Goal: Task Accomplishment & Management: Complete application form

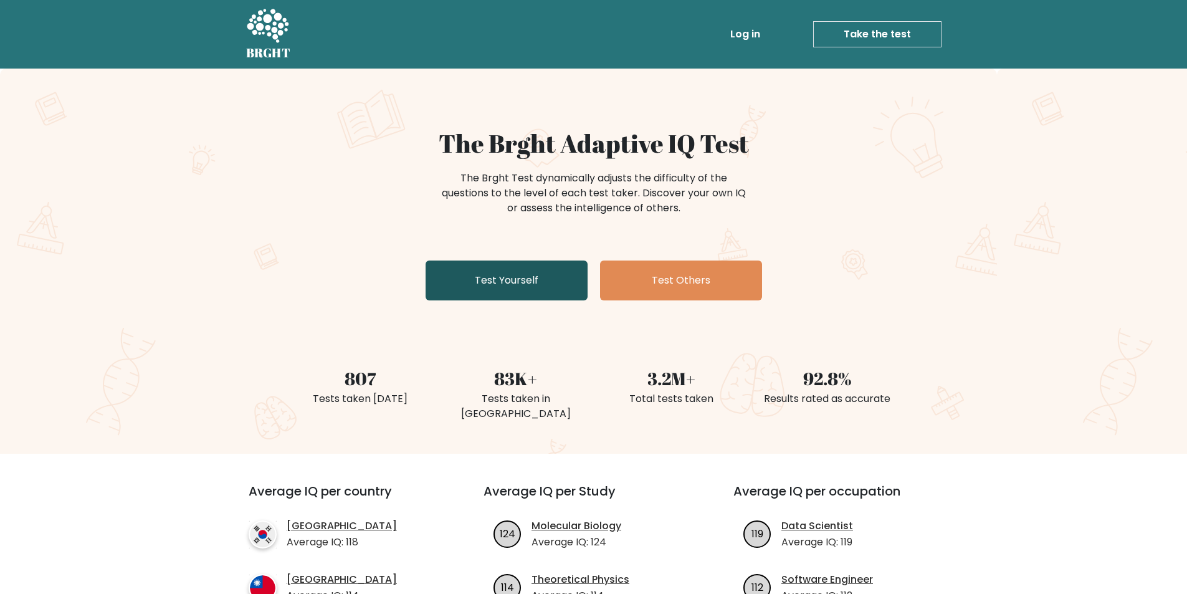
click at [494, 278] on link "Test Yourself" at bounding box center [506, 280] width 162 height 40
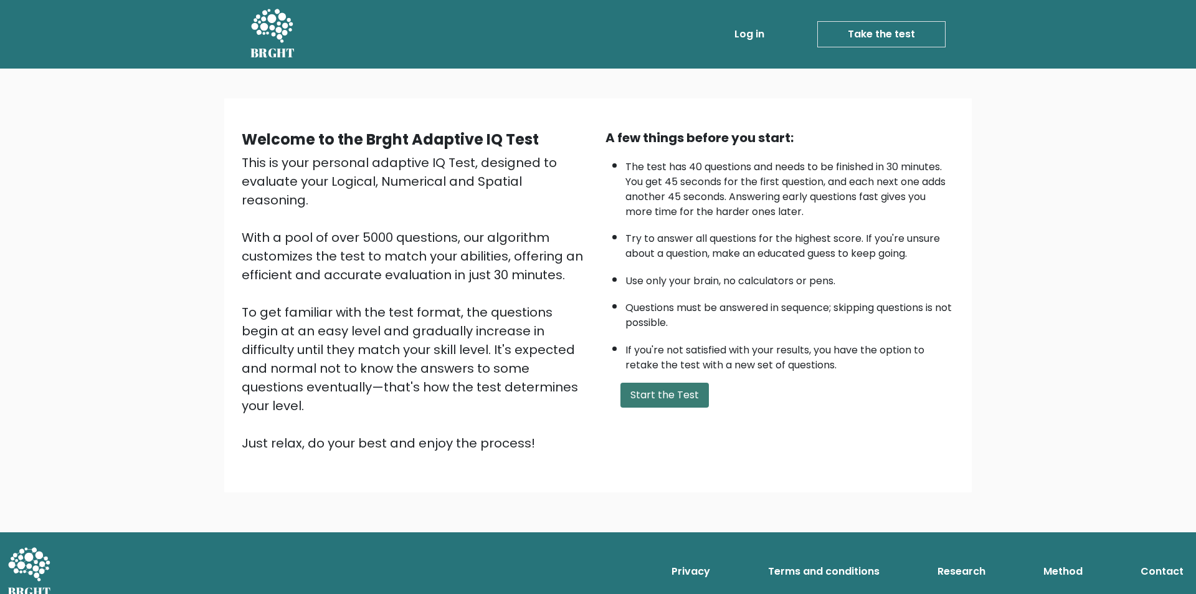
click at [653, 394] on button "Start the Test" at bounding box center [664, 394] width 88 height 25
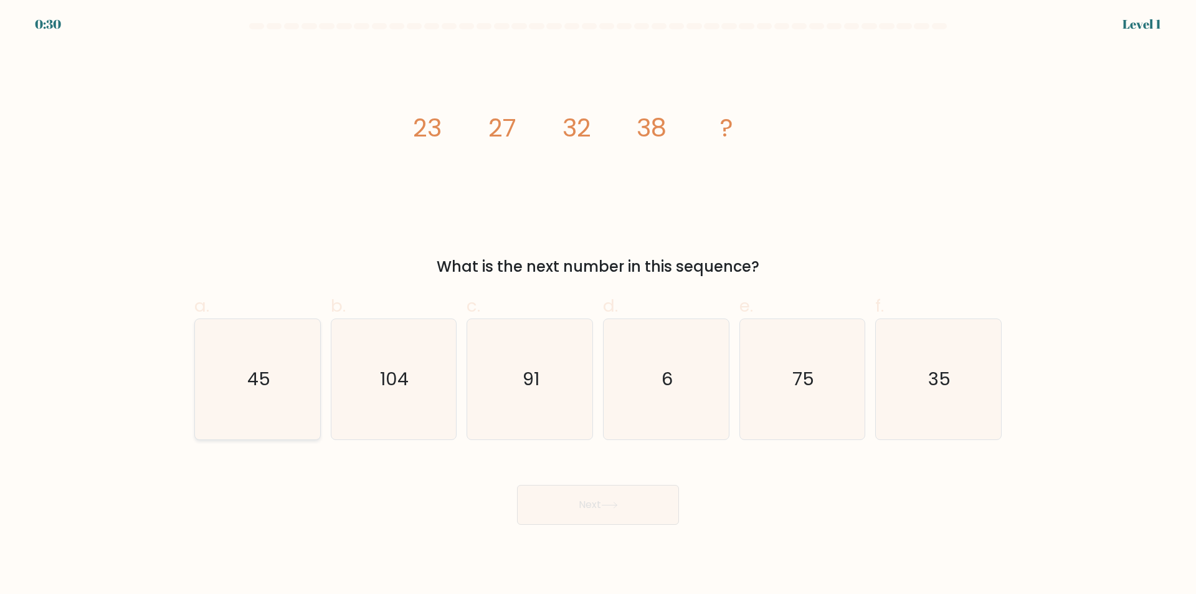
click at [268, 370] on text "45" at bounding box center [258, 379] width 23 height 25
click at [598, 305] on input "a. 45" at bounding box center [598, 301] width 1 height 8
radio input "true"
click at [649, 501] on button "Next" at bounding box center [598, 505] width 162 height 40
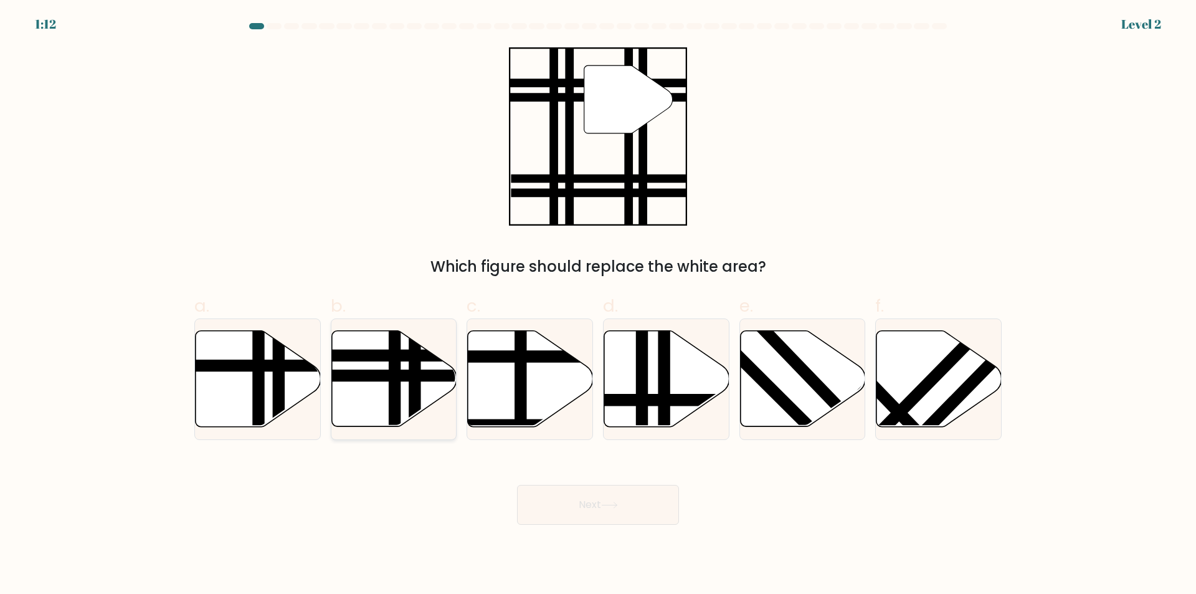
click at [404, 376] on line at bounding box center [352, 376] width 252 height 0
click at [598, 305] on input "b." at bounding box center [598, 301] width 1 height 8
radio input "true"
click at [625, 494] on button "Next" at bounding box center [598, 505] width 162 height 40
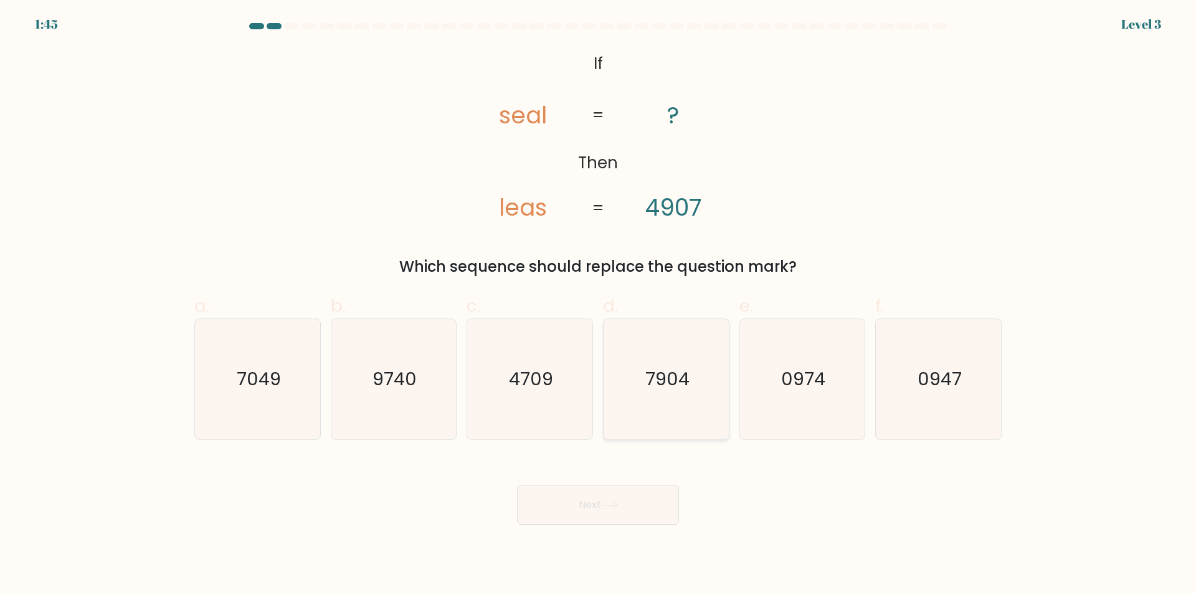
click at [677, 385] on text "7904" at bounding box center [667, 379] width 44 height 25
click at [599, 305] on input "d. 7904" at bounding box center [598, 301] width 1 height 8
radio input "true"
click at [550, 382] on text "4709" at bounding box center [531, 379] width 44 height 25
click at [598, 305] on input "c. 4709" at bounding box center [598, 301] width 1 height 8
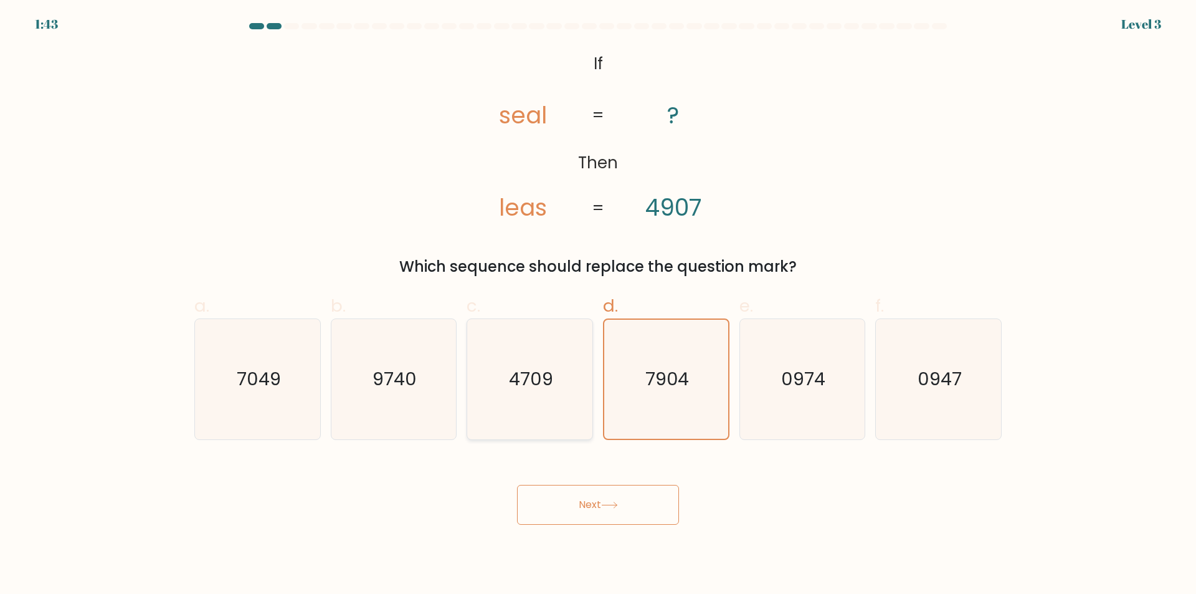
radio input "true"
click at [660, 384] on text "7904" at bounding box center [667, 379] width 44 height 25
click at [599, 305] on input "d. 7904" at bounding box center [598, 301] width 1 height 8
radio input "true"
click at [644, 507] on button "Next" at bounding box center [598, 505] width 162 height 40
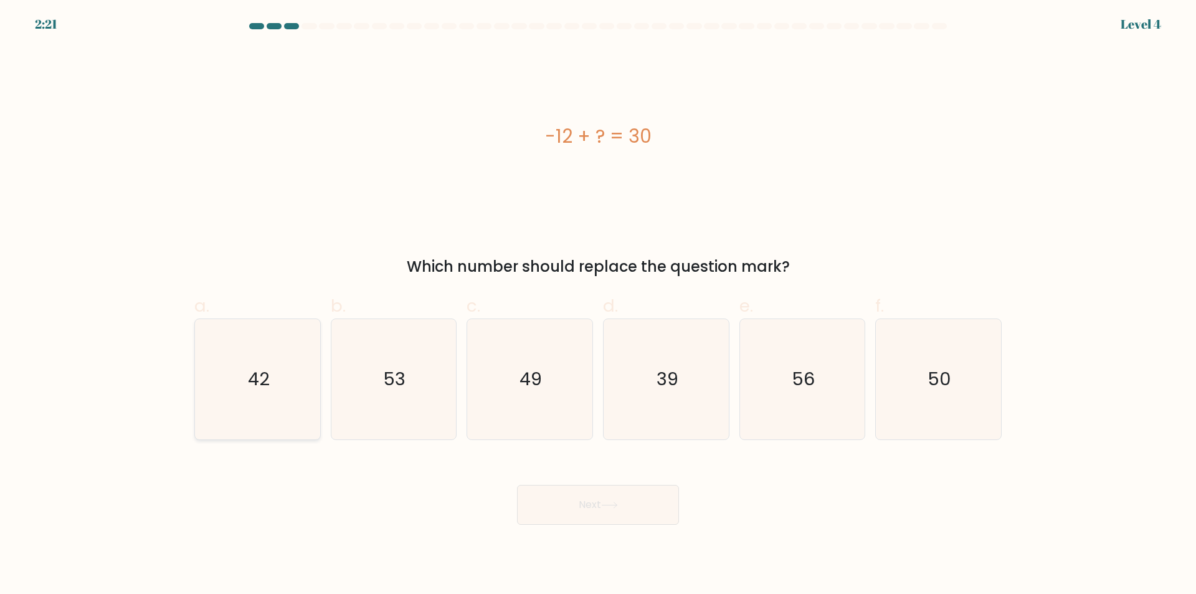
click at [294, 369] on icon "42" at bounding box center [257, 379] width 120 height 120
click at [598, 305] on input "a. 42" at bounding box center [598, 301] width 1 height 8
radio input "true"
click at [630, 501] on button "Next" at bounding box center [598, 505] width 162 height 40
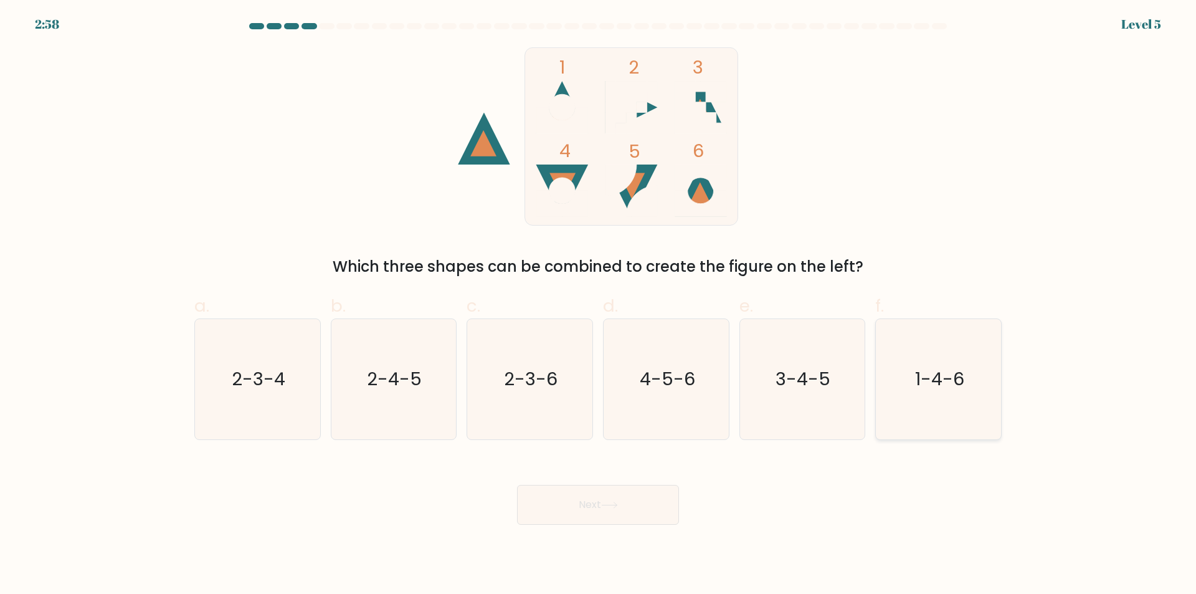
click at [969, 369] on icon "1-4-6" at bounding box center [938, 379] width 120 height 120
click at [599, 305] on input "f. 1-4-6" at bounding box center [598, 301] width 1 height 8
radio input "true"
click at [627, 505] on button "Next" at bounding box center [598, 505] width 162 height 40
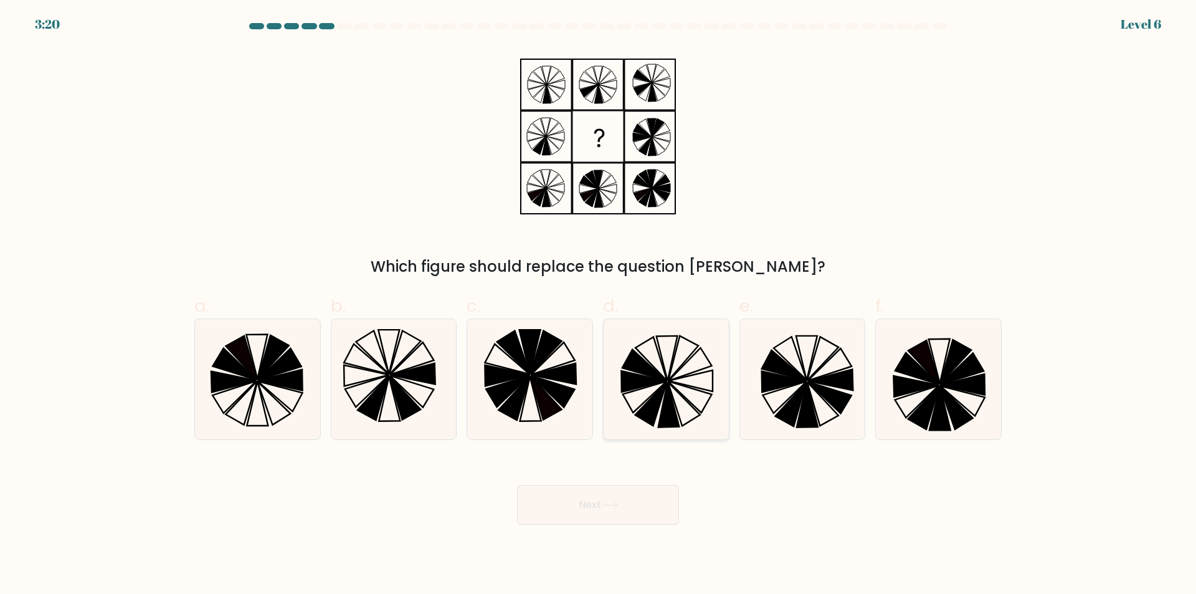
click at [683, 380] on icon at bounding box center [666, 379] width 120 height 120
click at [599, 305] on input "d." at bounding box center [598, 301] width 1 height 8
radio input "true"
click at [633, 526] on body "3:19 Level 6" at bounding box center [598, 297] width 1196 height 594
click at [637, 506] on button "Next" at bounding box center [598, 505] width 162 height 40
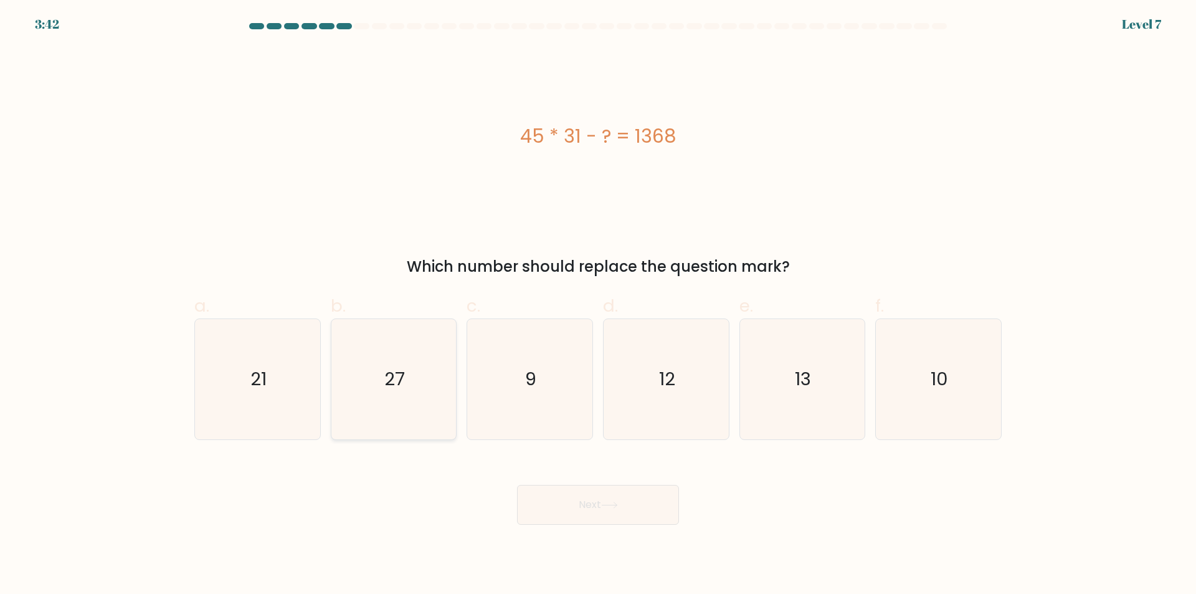
click at [408, 373] on icon "27" at bounding box center [393, 379] width 120 height 120
click at [598, 305] on input "b. 27" at bounding box center [598, 301] width 1 height 8
radio input "true"
click at [639, 501] on button "Next" at bounding box center [598, 505] width 162 height 40
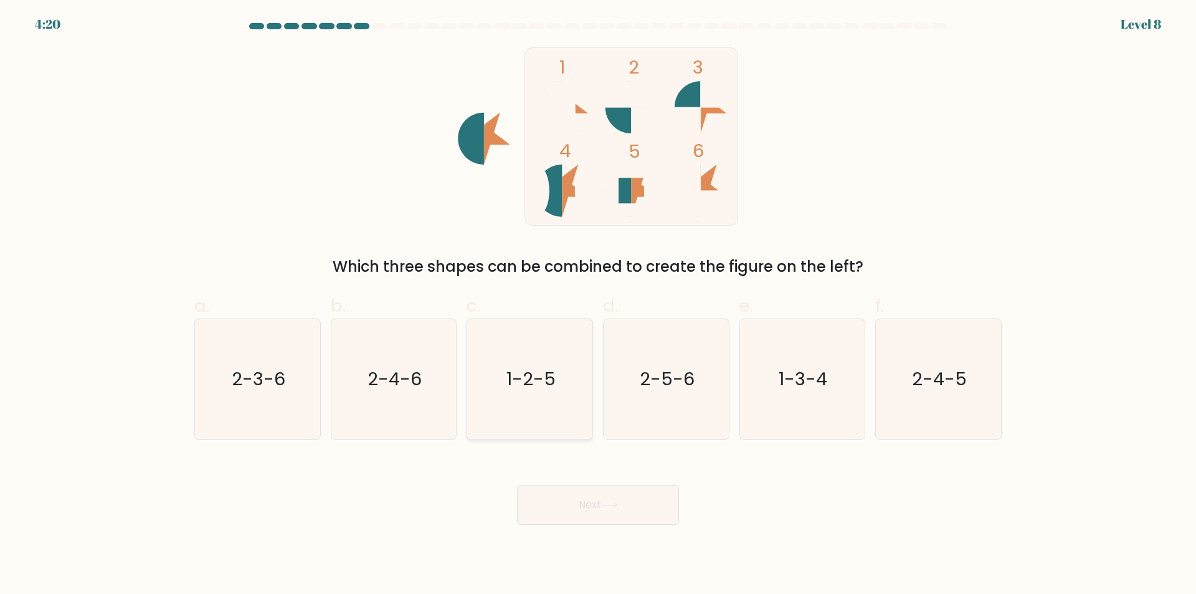
drag, startPoint x: 287, startPoint y: 377, endPoint x: 491, endPoint y: 432, distance: 212.1
click at [291, 377] on icon "2-3-6" at bounding box center [257, 379] width 120 height 120
click at [598, 305] on input "a. 2-3-6" at bounding box center [598, 301] width 1 height 8
radio input "true"
click at [619, 495] on button "Next" at bounding box center [598, 505] width 162 height 40
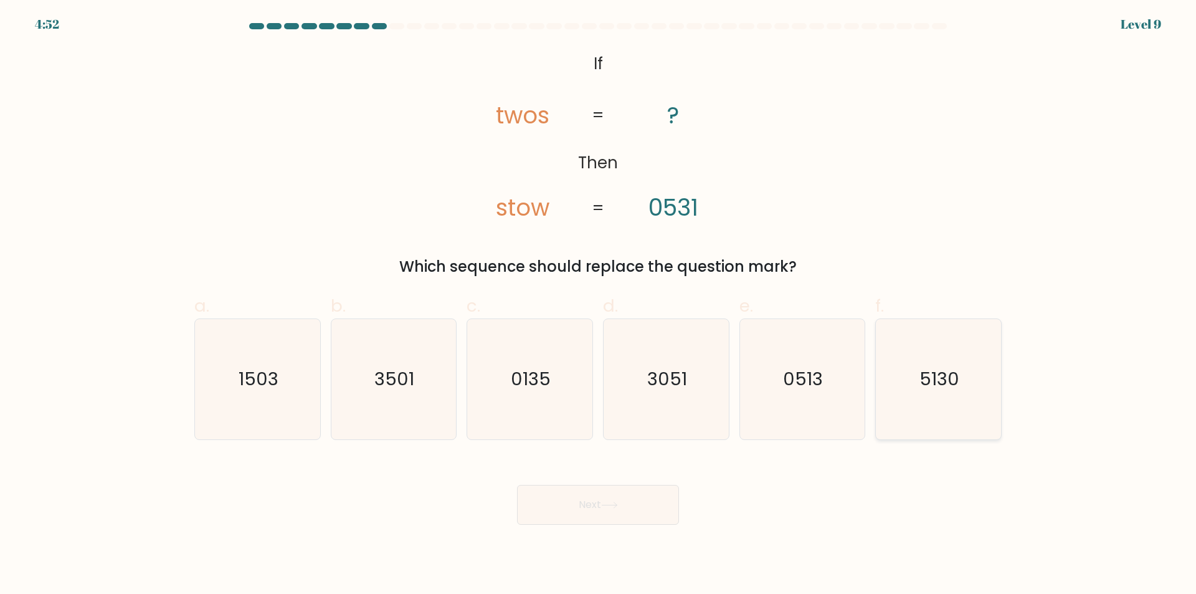
click at [913, 376] on icon "5130" at bounding box center [938, 379] width 120 height 120
click at [599, 305] on input "f. 5130" at bounding box center [598, 301] width 1 height 8
radio input "true"
click at [608, 508] on icon at bounding box center [609, 504] width 17 height 7
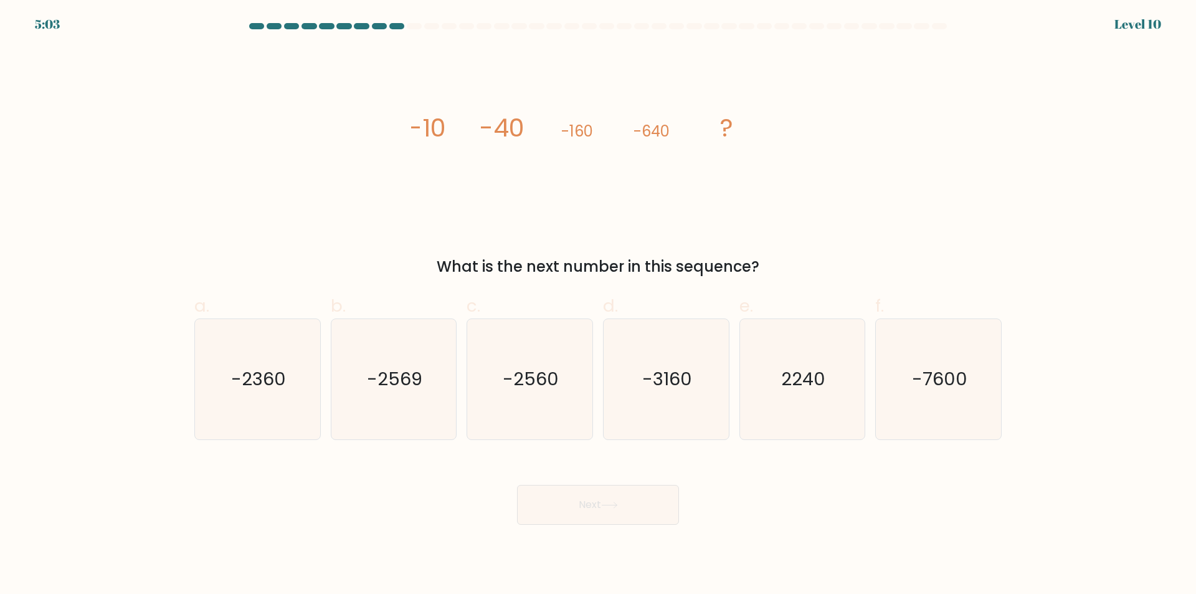
drag, startPoint x: 553, startPoint y: 424, endPoint x: 609, endPoint y: 491, distance: 87.1
click at [554, 424] on icon "-2560" at bounding box center [530, 379] width 120 height 120
click at [598, 305] on input "c. -2560" at bounding box center [598, 301] width 1 height 8
radio input "true"
click at [617, 501] on icon at bounding box center [609, 504] width 17 height 7
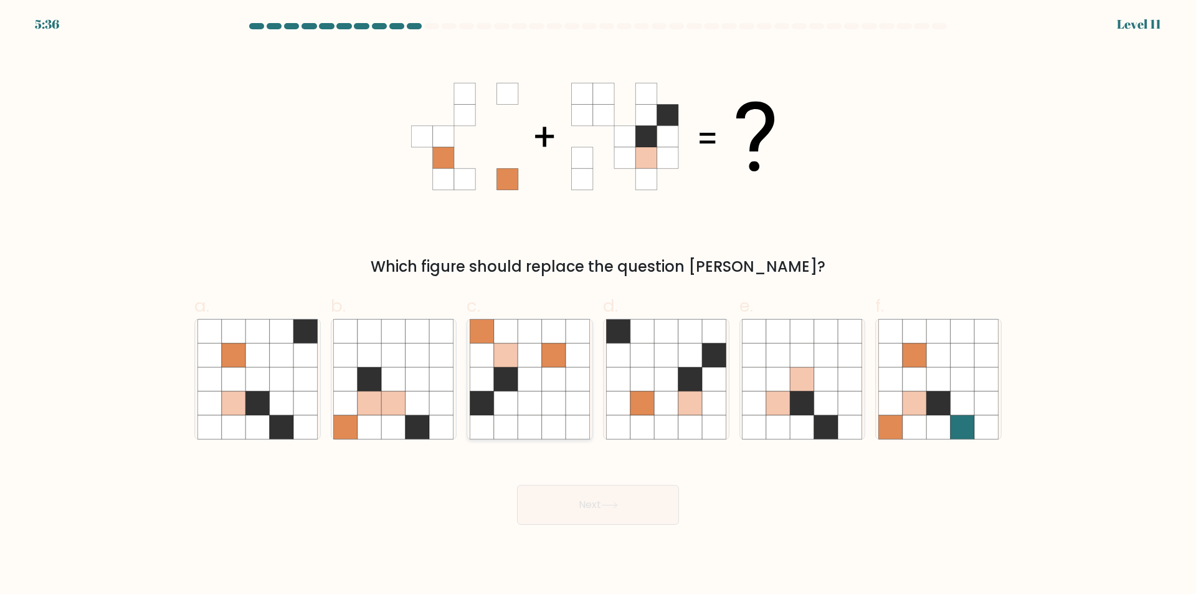
click at [549, 392] on icon at bounding box center [554, 403] width 24 height 24
click at [598, 305] on input "c." at bounding box center [598, 301] width 1 height 8
radio input "true"
click at [642, 501] on button "Next" at bounding box center [598, 505] width 162 height 40
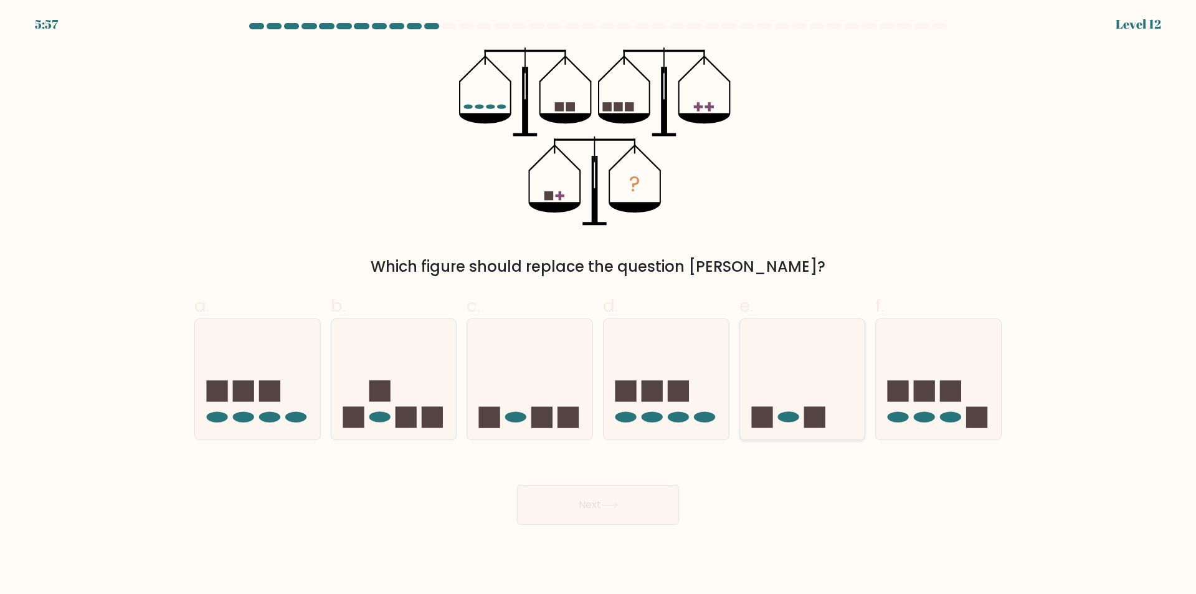
click at [789, 409] on icon at bounding box center [802, 379] width 125 height 103
click at [599, 305] on input "e." at bounding box center [598, 301] width 1 height 8
radio input "true"
click at [641, 508] on button "Next" at bounding box center [598, 505] width 162 height 40
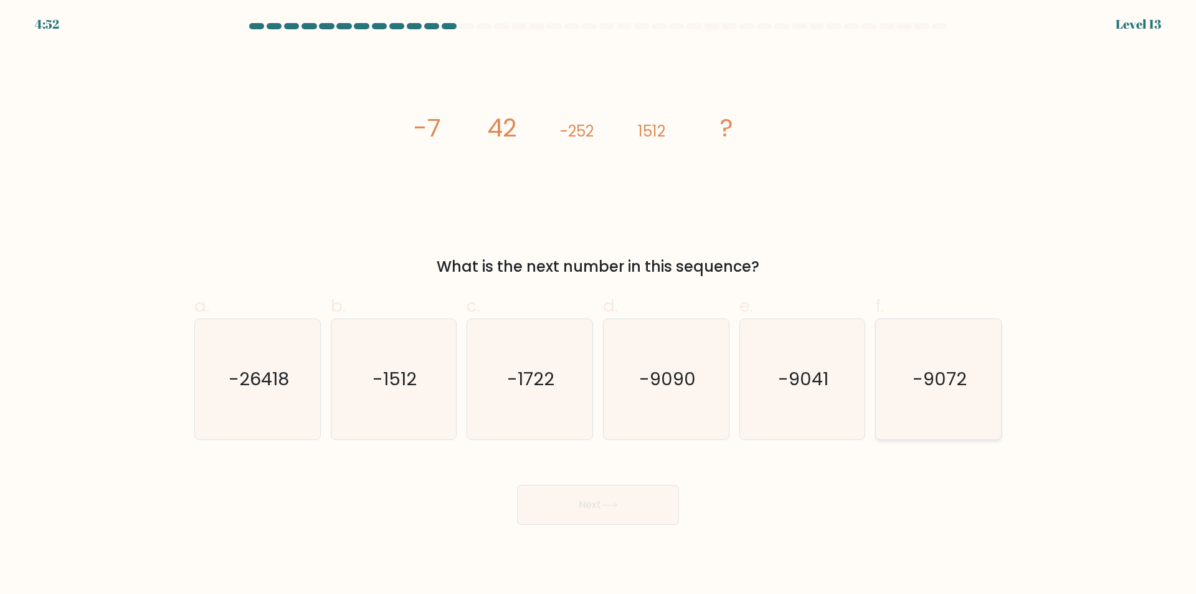
click at [942, 379] on text "-9072" at bounding box center [940, 379] width 54 height 25
click at [599, 305] on input "f. -9072" at bounding box center [598, 301] width 1 height 8
radio input "true"
click at [648, 491] on button "Next" at bounding box center [598, 505] width 162 height 40
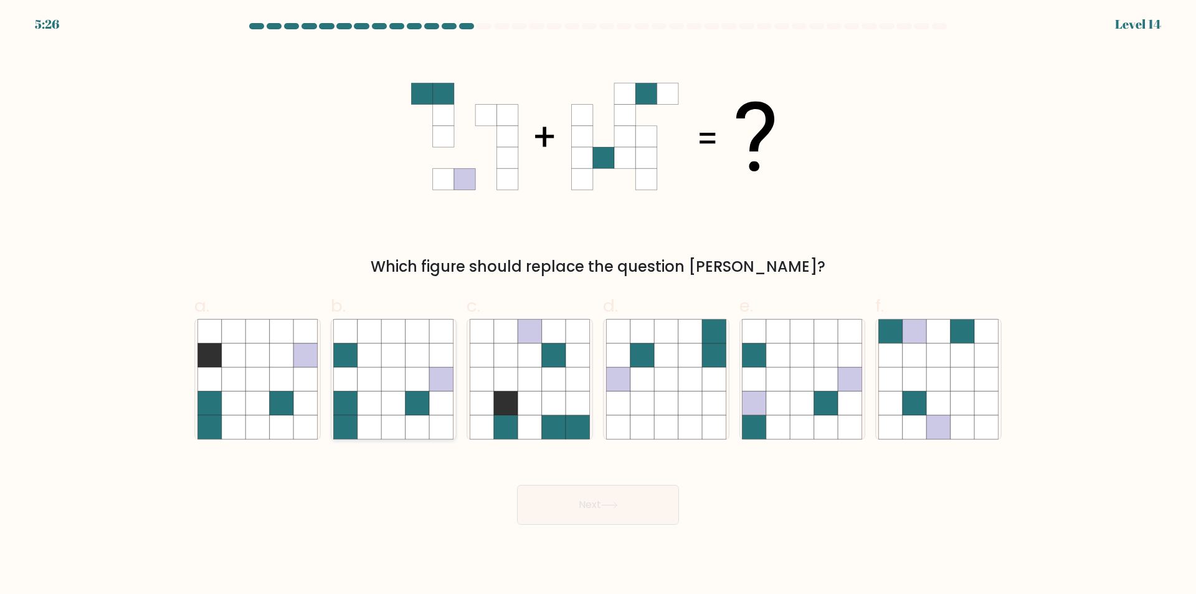
click at [412, 367] on icon at bounding box center [418, 355] width 24 height 24
click at [598, 305] on input "b." at bounding box center [598, 301] width 1 height 8
radio input "true"
click at [637, 503] on button "Next" at bounding box center [598, 505] width 162 height 40
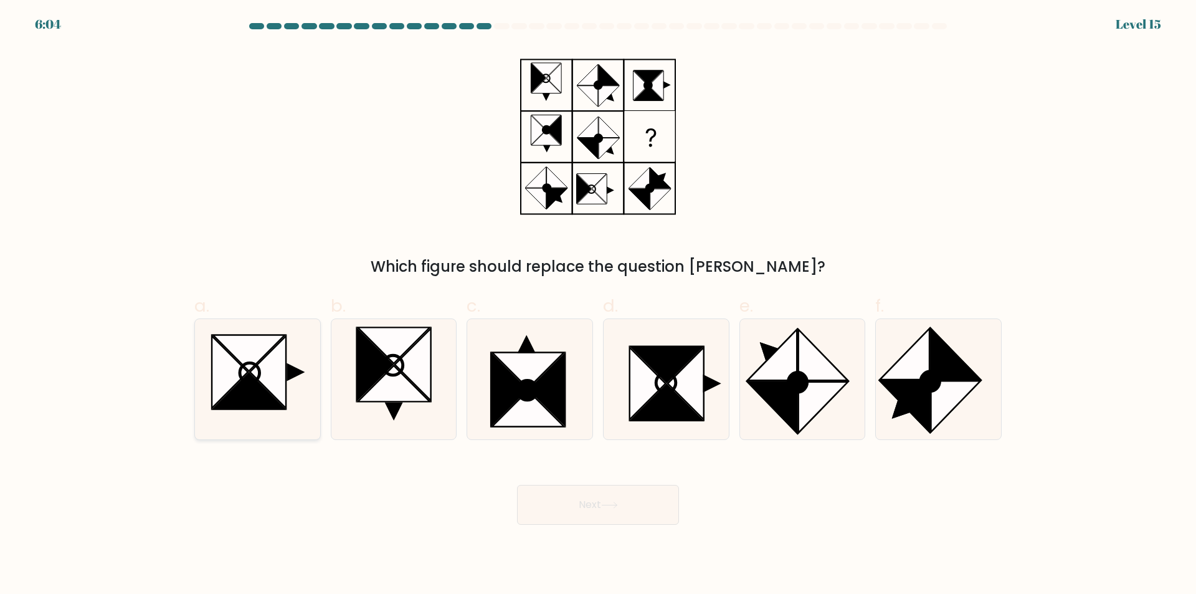
click at [245, 386] on icon at bounding box center [249, 391] width 72 height 36
click at [598, 305] on input "a." at bounding box center [598, 301] width 1 height 8
radio input "true"
click at [635, 504] on button "Next" at bounding box center [598, 505] width 162 height 40
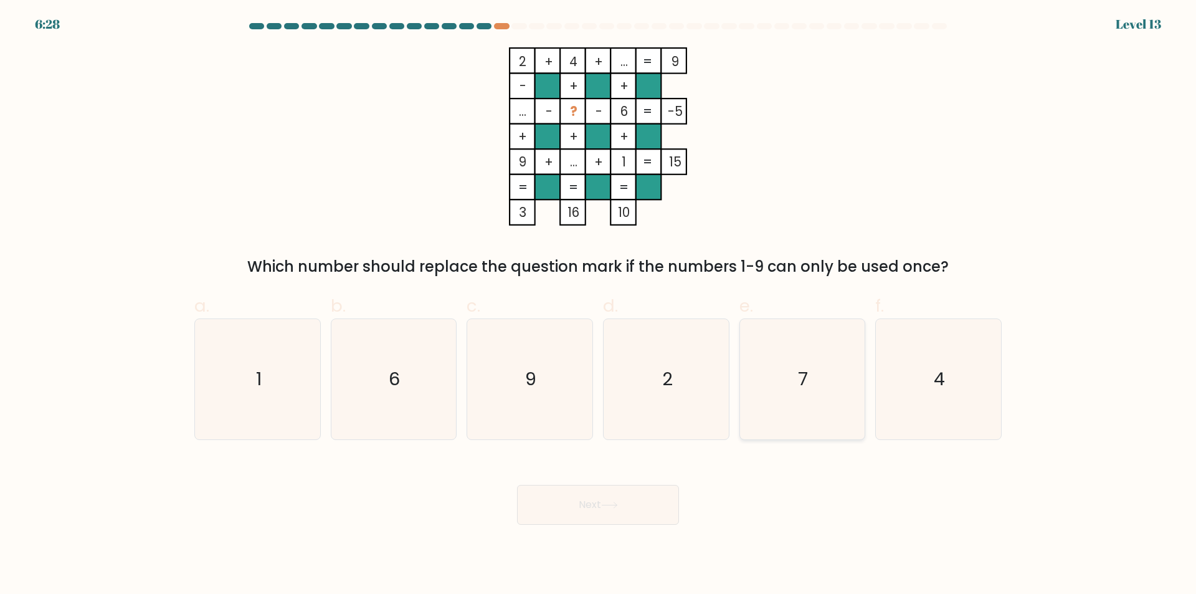
click at [781, 352] on icon "7" at bounding box center [802, 379] width 120 height 120
click at [599, 305] on input "e. 7" at bounding box center [598, 301] width 1 height 8
radio input "true"
click at [620, 498] on button "Next" at bounding box center [598, 505] width 162 height 40
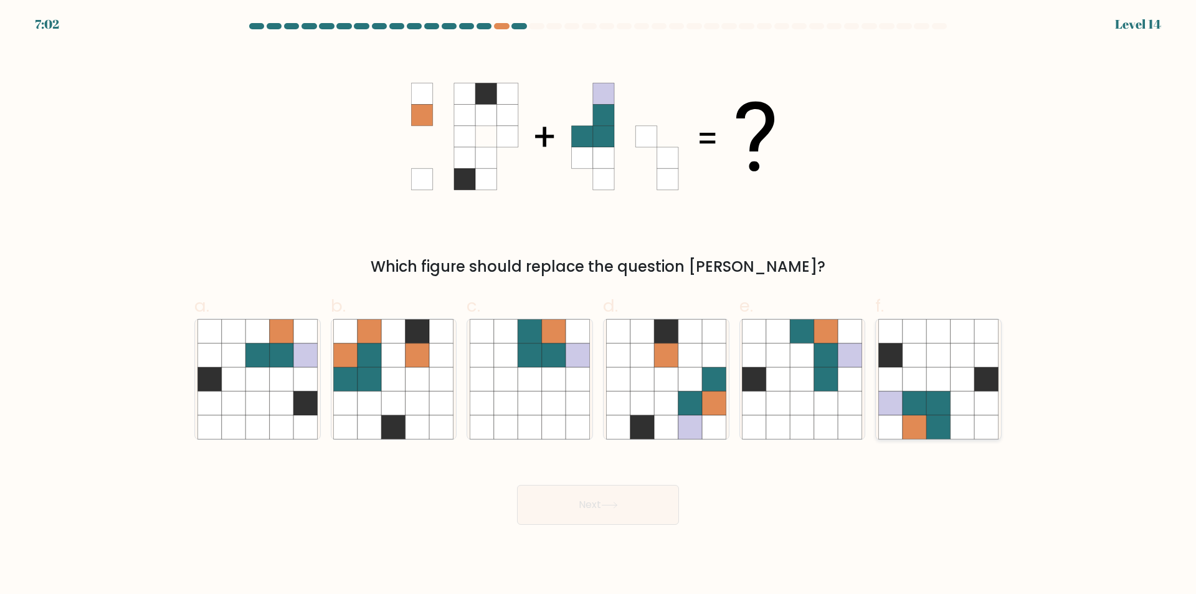
click at [923, 367] on icon at bounding box center [915, 355] width 24 height 24
click at [599, 305] on input "f." at bounding box center [598, 301] width 1 height 8
radio input "true"
click at [650, 503] on button "Next" at bounding box center [598, 505] width 162 height 40
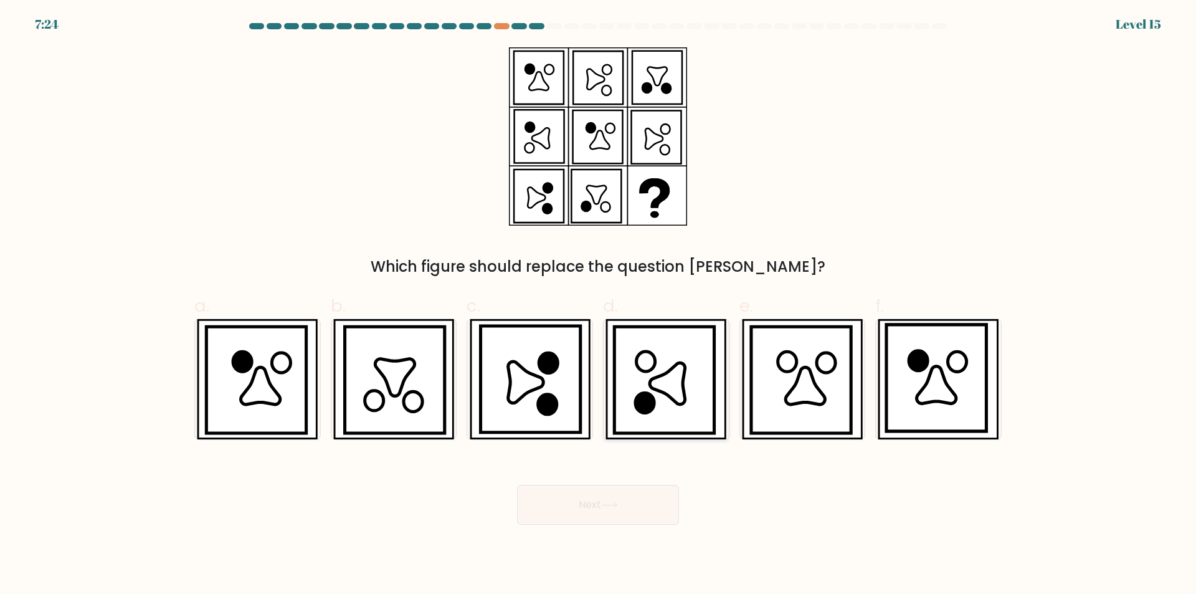
click at [675, 371] on icon at bounding box center [668, 384] width 36 height 42
click at [599, 305] on input "d." at bounding box center [598, 301] width 1 height 8
radio input "true"
click at [645, 510] on button "Next" at bounding box center [598, 505] width 162 height 40
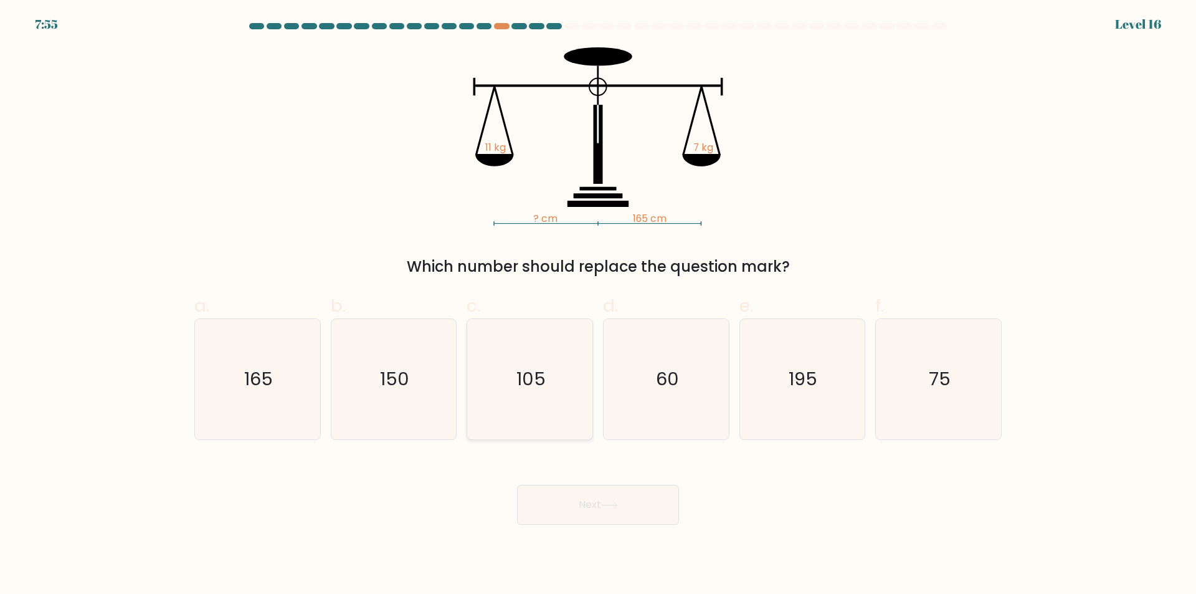
click at [536, 380] on text "105" at bounding box center [530, 379] width 29 height 25
click at [598, 305] on input "c. 105" at bounding box center [598, 301] width 1 height 8
radio input "true"
click at [649, 516] on button "Next" at bounding box center [598, 505] width 162 height 40
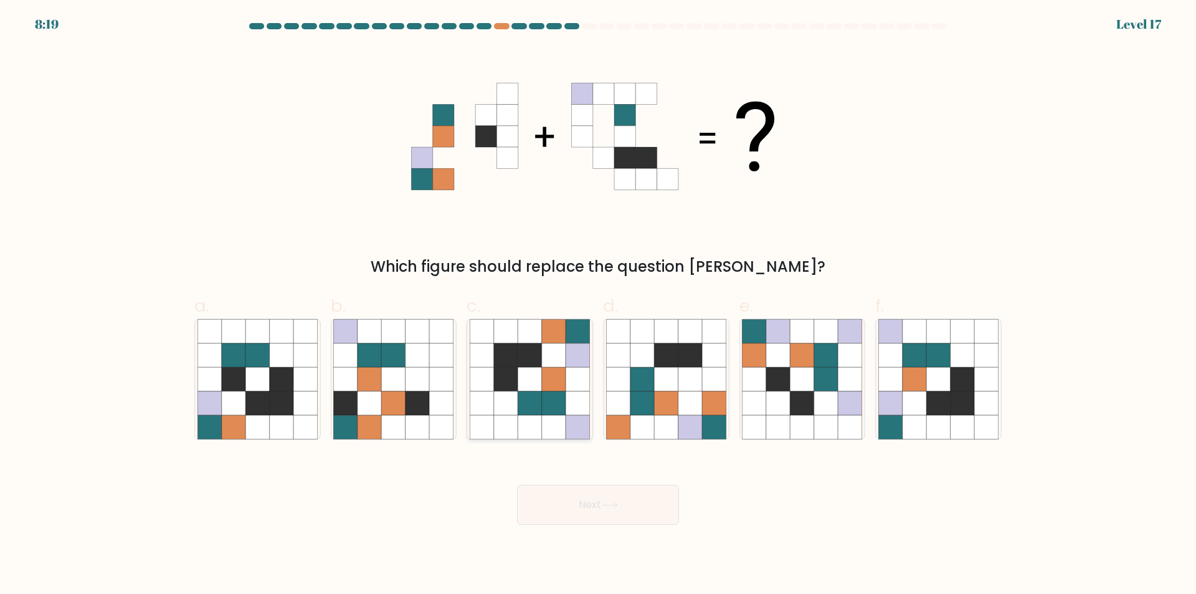
click at [566, 382] on icon at bounding box center [578, 379] width 24 height 24
click at [598, 305] on input "c." at bounding box center [598, 301] width 1 height 8
radio input "true"
click at [648, 501] on button "Next" at bounding box center [598, 505] width 162 height 40
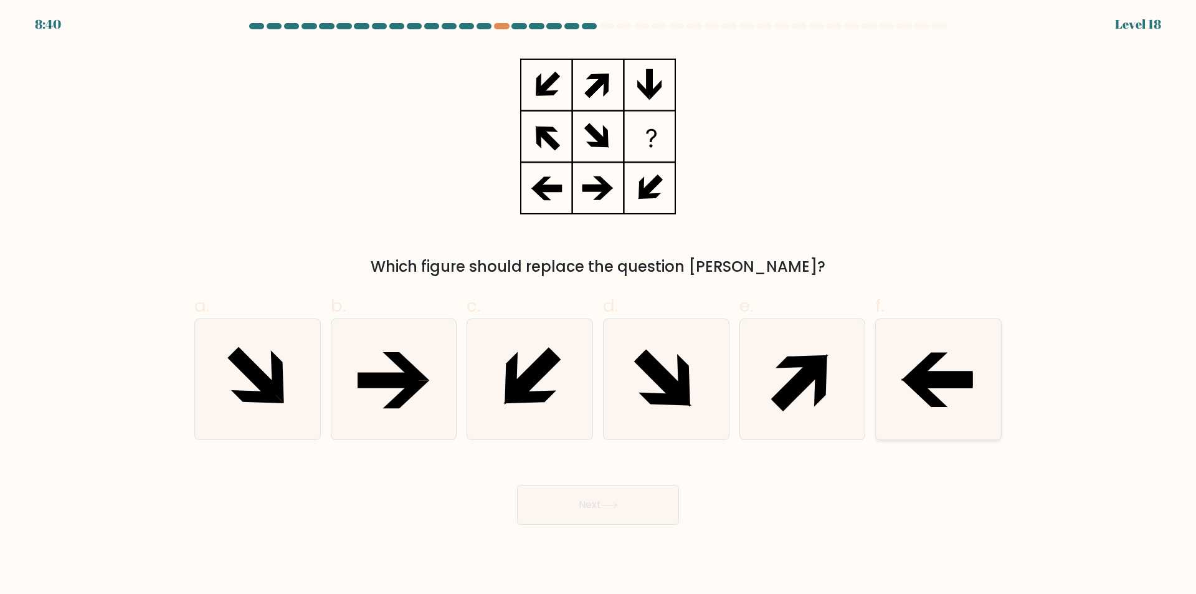
click at [956, 379] on icon at bounding box center [942, 381] width 60 height 16
click at [599, 305] on input "f." at bounding box center [598, 301] width 1 height 8
radio input "true"
click at [618, 502] on icon at bounding box center [609, 504] width 17 height 7
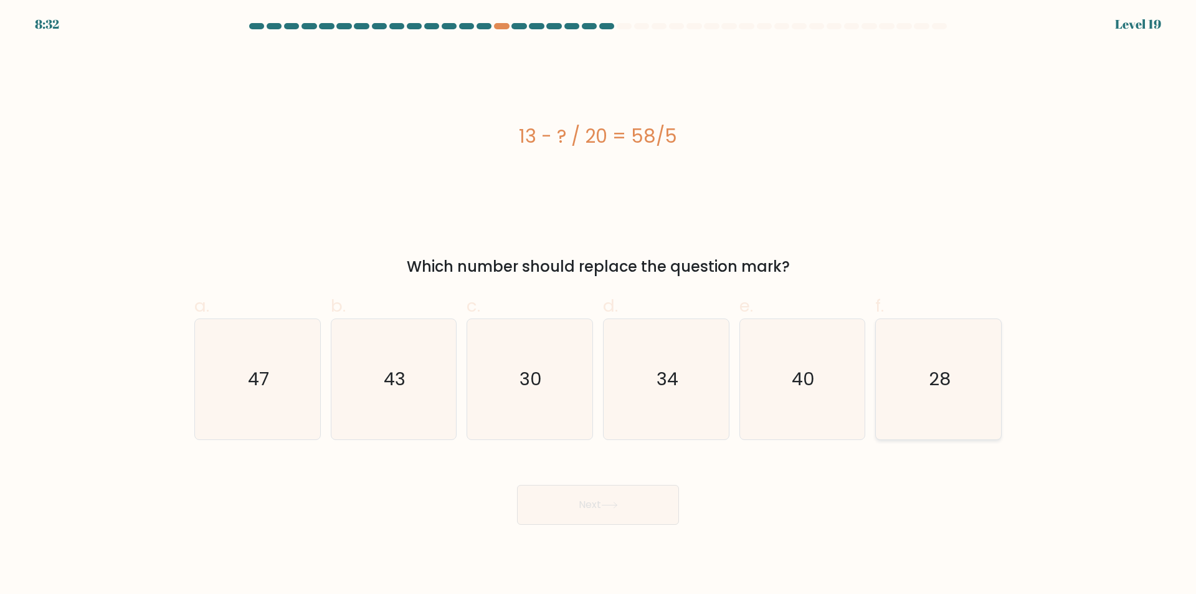
click at [942, 377] on text "28" at bounding box center [940, 379] width 22 height 25
click at [599, 305] on input "f. 28" at bounding box center [598, 301] width 1 height 8
radio input "true"
click at [596, 510] on button "Next" at bounding box center [598, 505] width 162 height 40
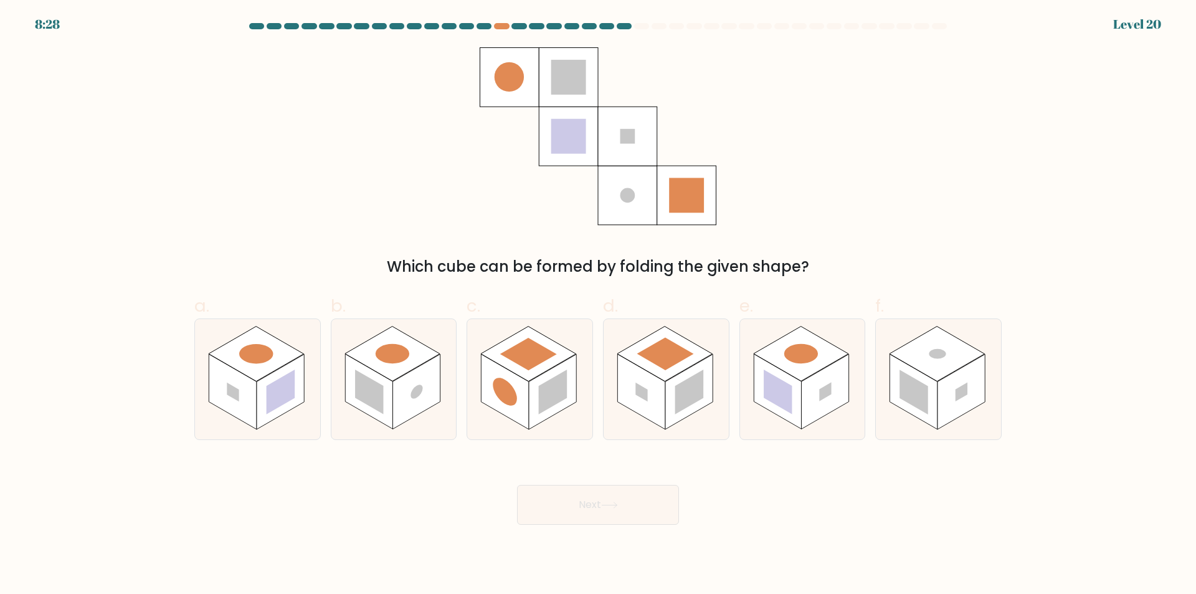
click at [237, 111] on div "Which cube can be formed by folding the given shape?" at bounding box center [598, 162] width 822 height 230
click at [270, 361] on rect at bounding box center [256, 353] width 95 height 55
click at [598, 305] on input "a." at bounding box center [598, 301] width 1 height 8
radio input "true"
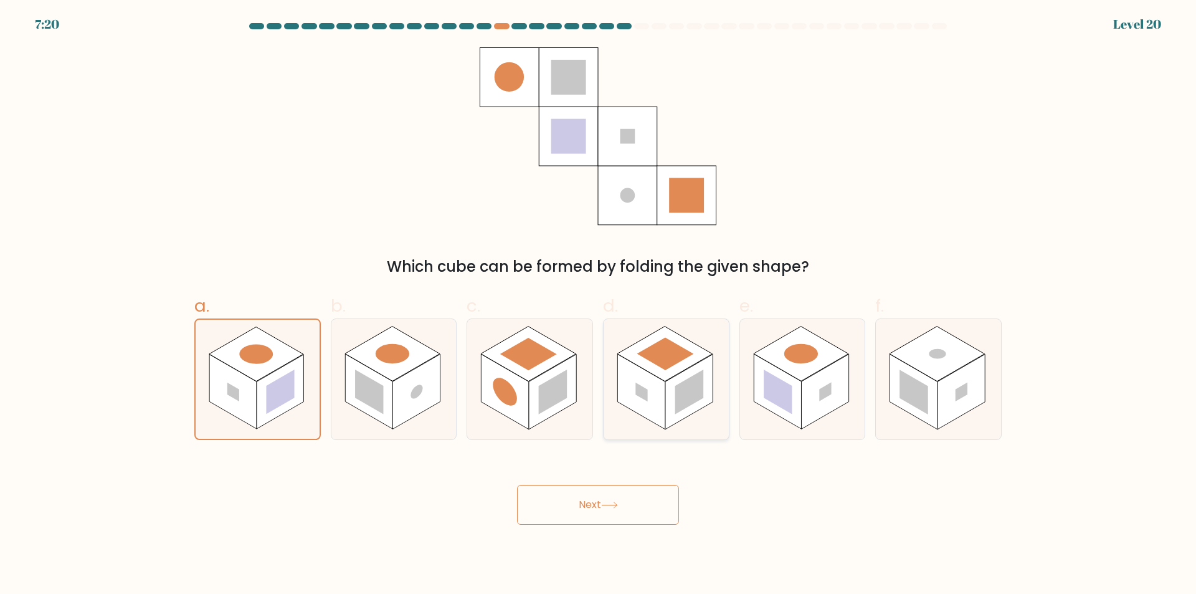
click at [658, 382] on rect at bounding box center [640, 391] width 47 height 75
click at [599, 305] on input "d." at bounding box center [598, 301] width 1 height 8
radio input "true"
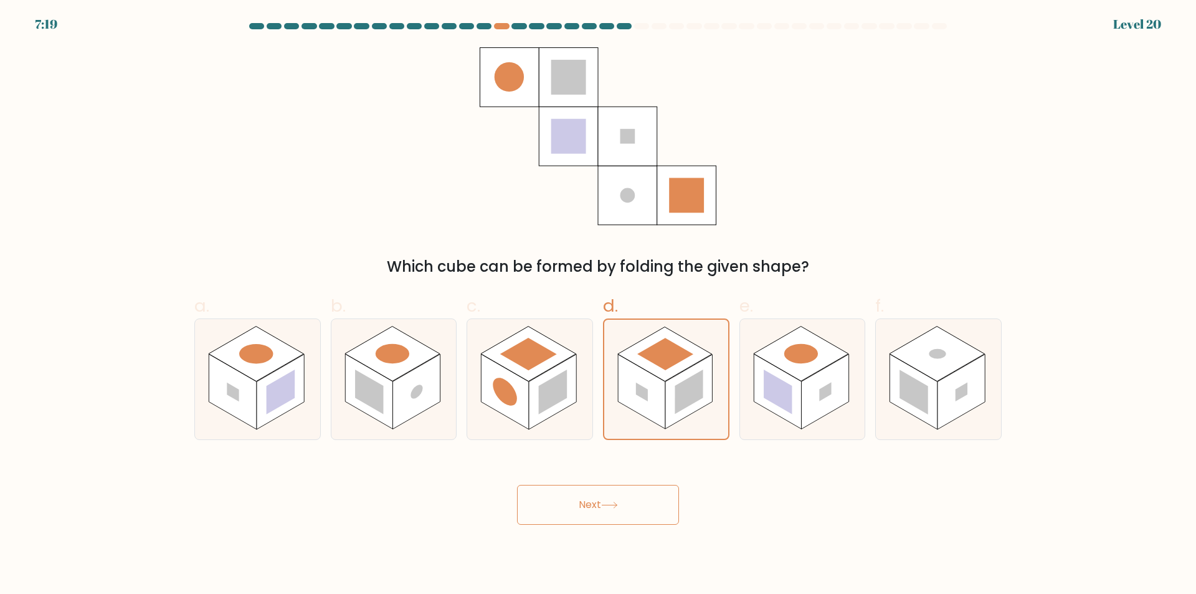
click at [630, 504] on button "Next" at bounding box center [598, 505] width 162 height 40
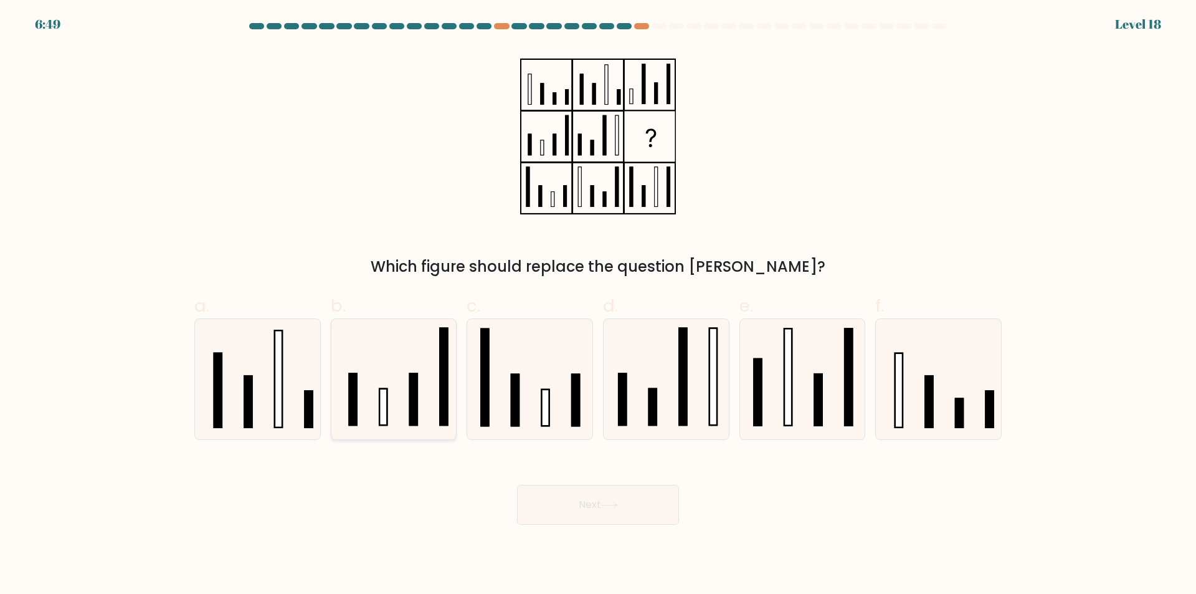
click at [392, 368] on icon at bounding box center [393, 379] width 120 height 120
click at [598, 305] on input "b." at bounding box center [598, 301] width 1 height 8
radio input "true"
click at [779, 387] on icon at bounding box center [802, 379] width 120 height 120
click at [599, 305] on input "e." at bounding box center [598, 301] width 1 height 8
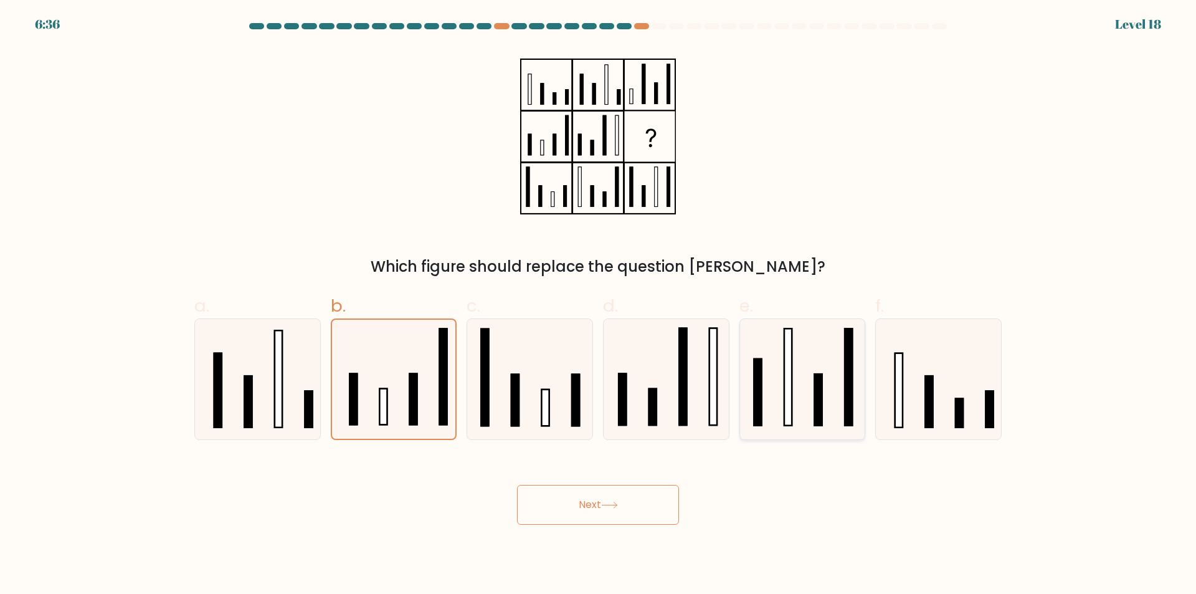
radio input "true"
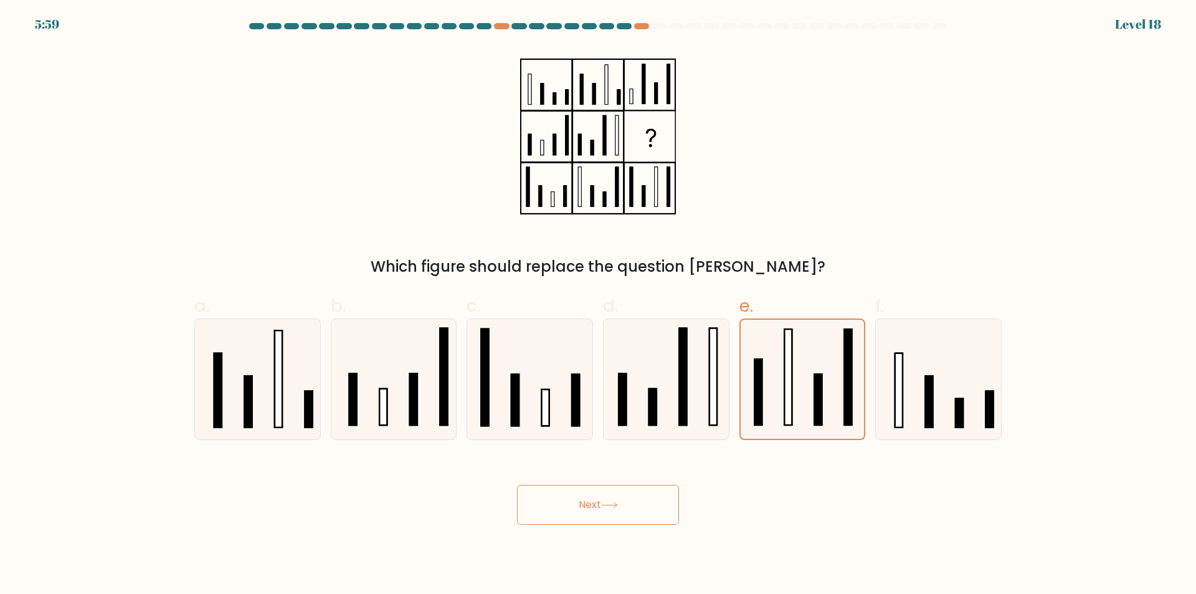
click at [640, 509] on button "Next" at bounding box center [598, 505] width 162 height 40
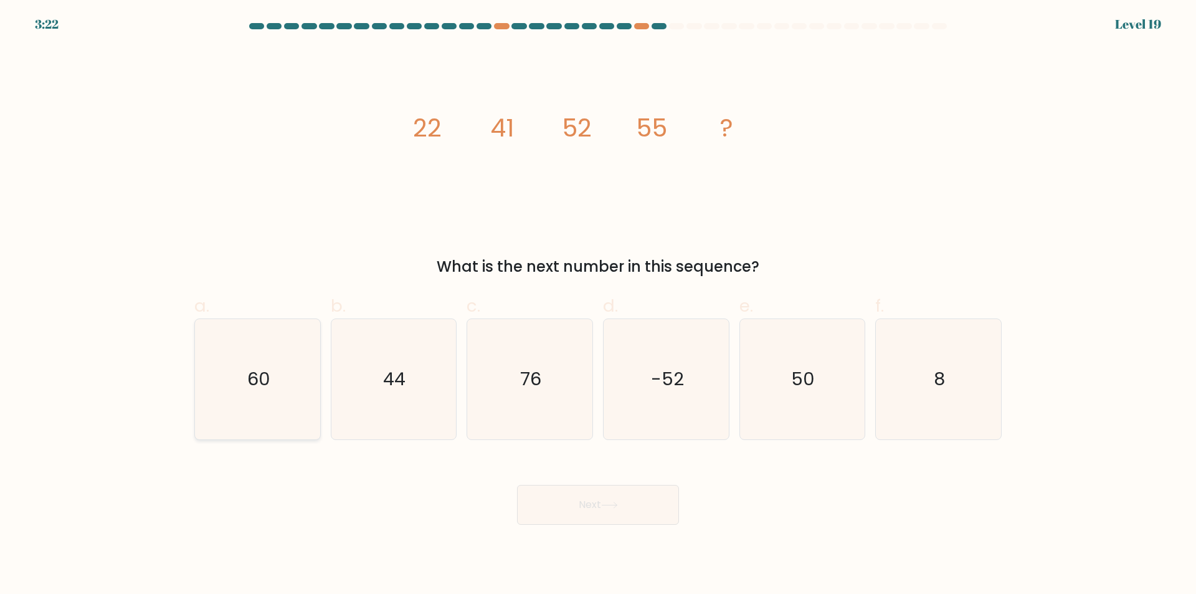
click at [255, 373] on text "60" at bounding box center [258, 379] width 23 height 25
click at [598, 305] on input "a. 60" at bounding box center [598, 301] width 1 height 8
radio input "true"
click at [625, 496] on button "Next" at bounding box center [598, 505] width 162 height 40
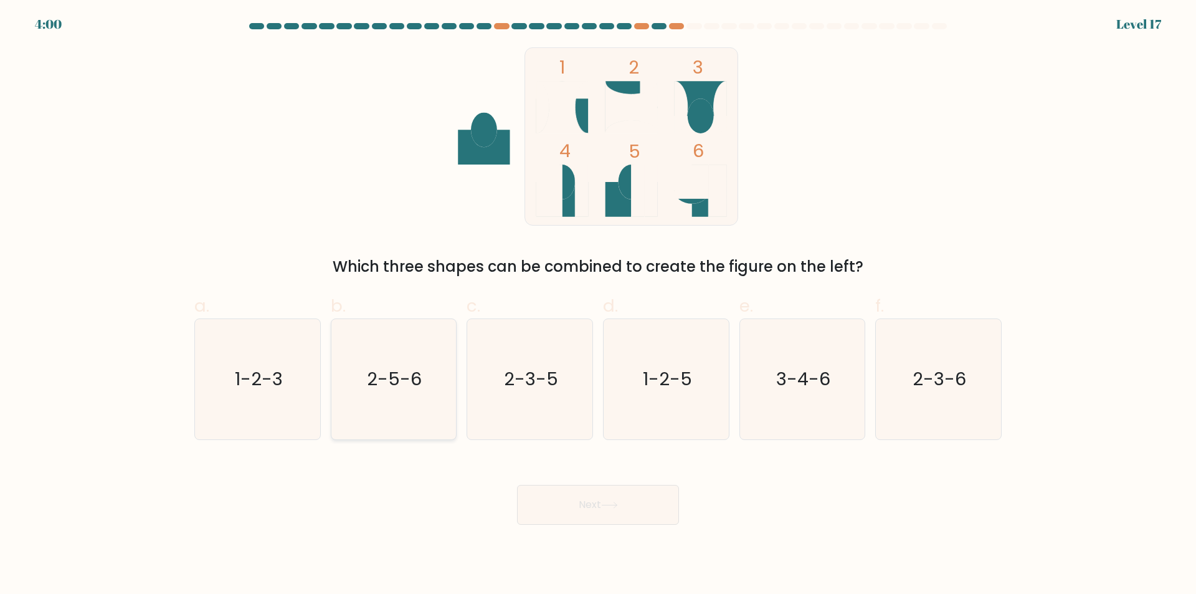
drag, startPoint x: 260, startPoint y: 381, endPoint x: 347, endPoint y: 406, distance: 90.5
click at [267, 381] on text "1-2-3" at bounding box center [259, 379] width 48 height 25
click at [630, 505] on button "Next" at bounding box center [598, 505] width 162 height 40
click at [184, 392] on form at bounding box center [598, 273] width 1196 height 501
drag, startPoint x: 234, startPoint y: 386, endPoint x: 311, endPoint y: 401, distance: 78.7
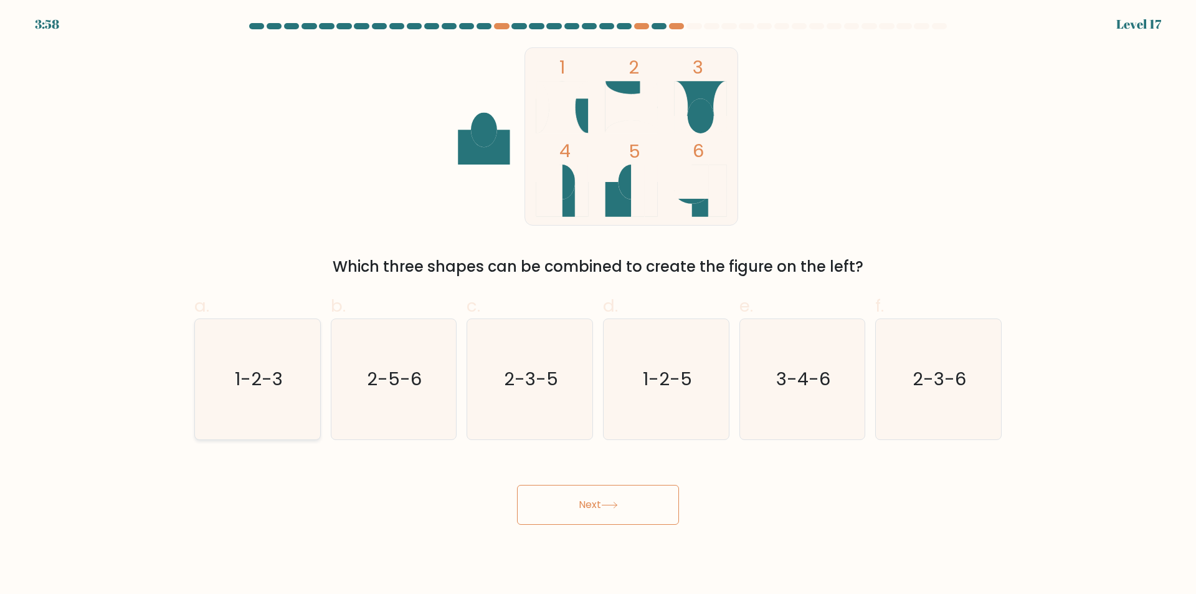
click at [237, 386] on icon "1-2-3" at bounding box center [257, 379] width 120 height 120
click at [598, 305] on input "a. 1-2-3" at bounding box center [598, 301] width 1 height 8
radio input "true"
click at [618, 506] on icon at bounding box center [609, 504] width 17 height 7
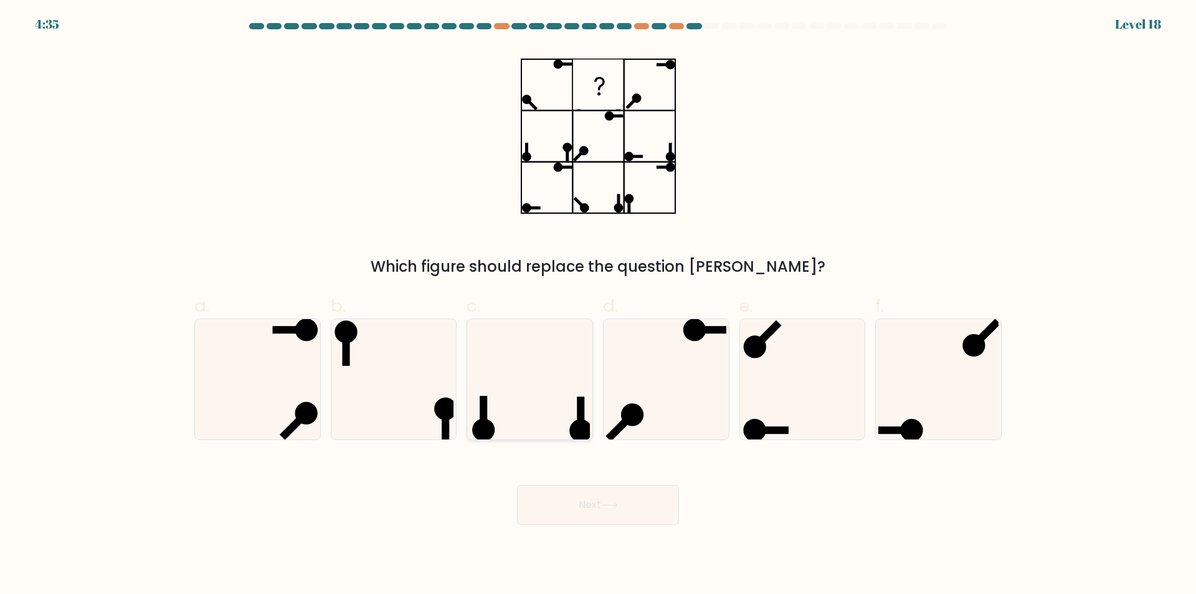
click at [561, 399] on icon at bounding box center [530, 379] width 120 height 120
click at [598, 305] on input "c." at bounding box center [598, 301] width 1 height 8
radio input "true"
click at [648, 505] on button "Next" at bounding box center [598, 505] width 162 height 40
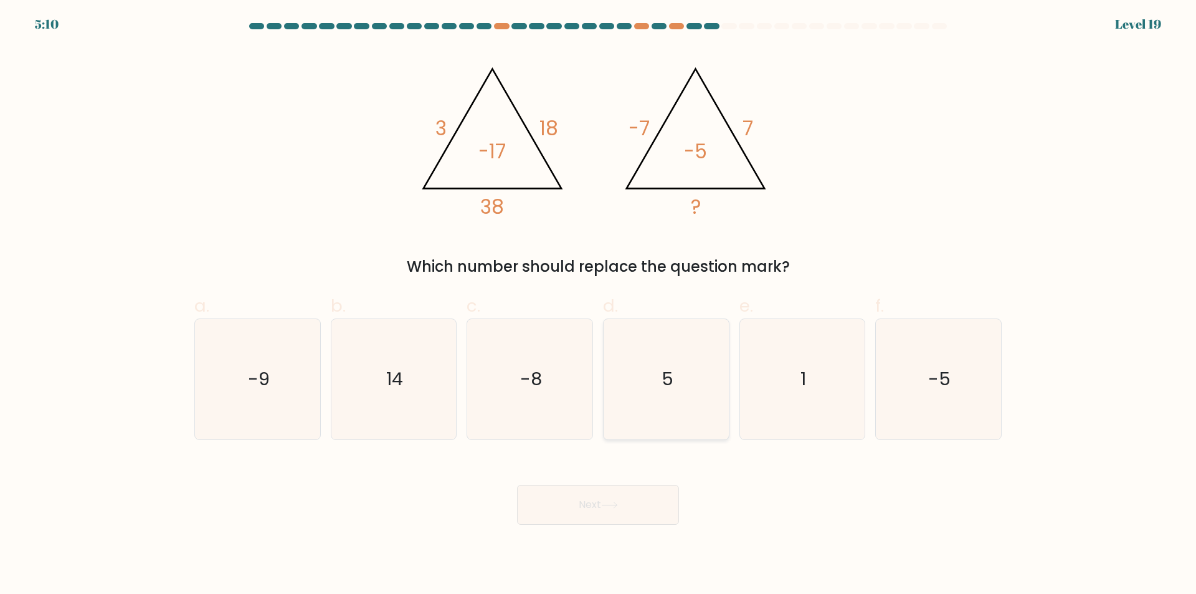
click at [673, 396] on icon "5" at bounding box center [666, 379] width 120 height 120
click at [599, 305] on input "d. 5" at bounding box center [598, 301] width 1 height 8
radio input "true"
click at [640, 493] on button "Next" at bounding box center [598, 505] width 162 height 40
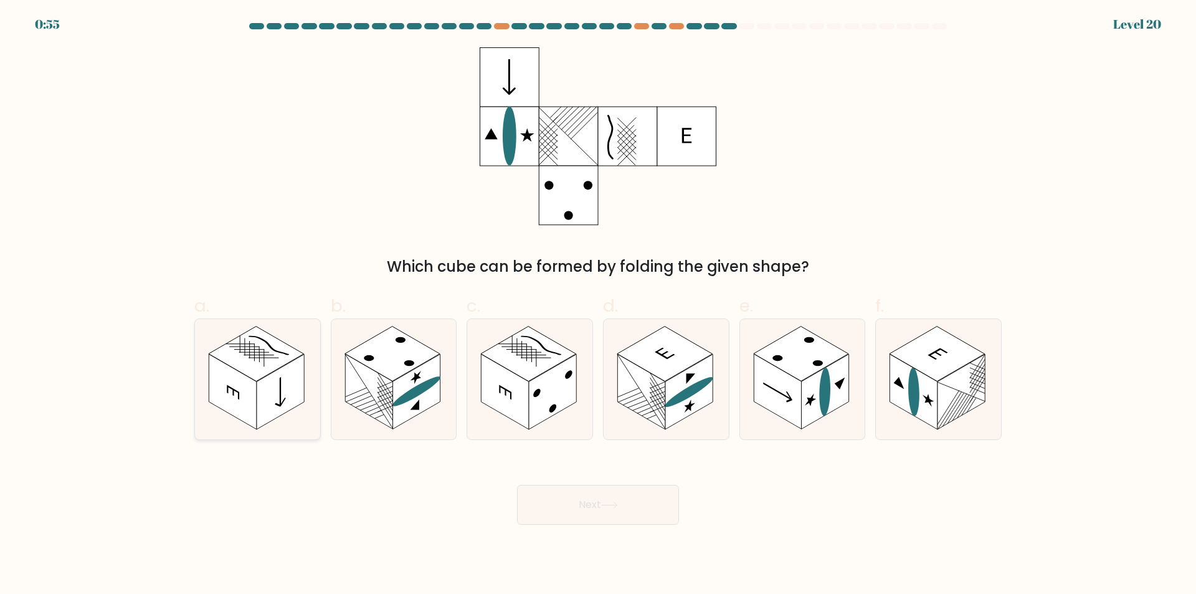
click at [247, 389] on rect at bounding box center [232, 391] width 47 height 75
click at [598, 305] on input "a." at bounding box center [598, 301] width 1 height 8
radio input "true"
click at [589, 501] on button "Next" at bounding box center [598, 505] width 162 height 40
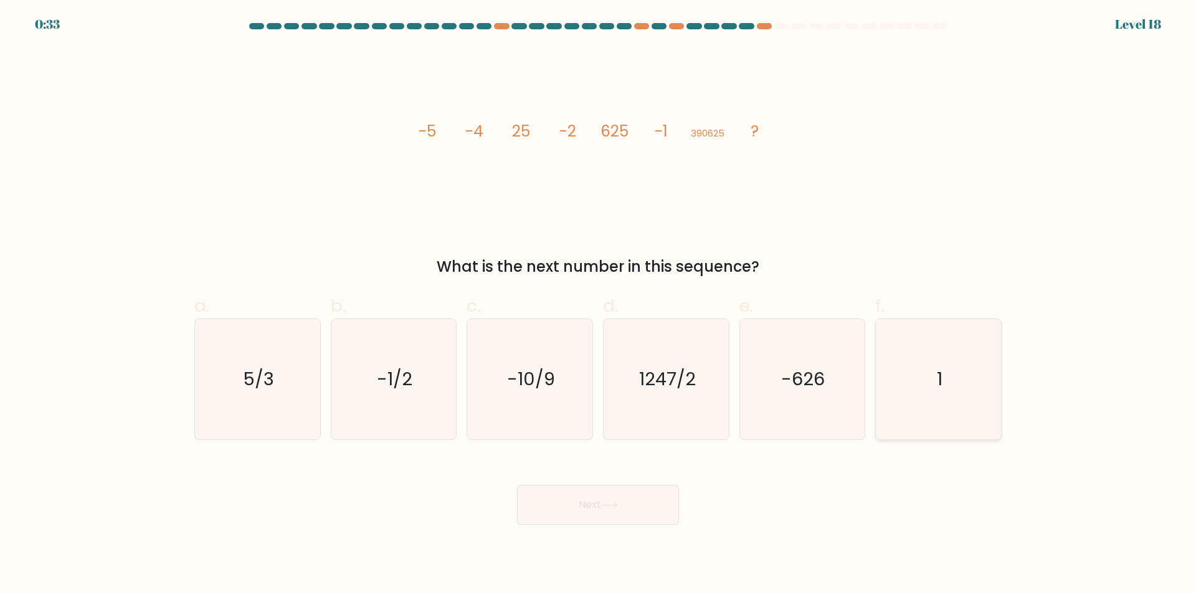
click at [928, 364] on icon "1" at bounding box center [938, 379] width 120 height 120
click at [599, 305] on input "f. 1" at bounding box center [598, 301] width 1 height 8
radio input "true"
click at [635, 506] on button "Next" at bounding box center [598, 505] width 162 height 40
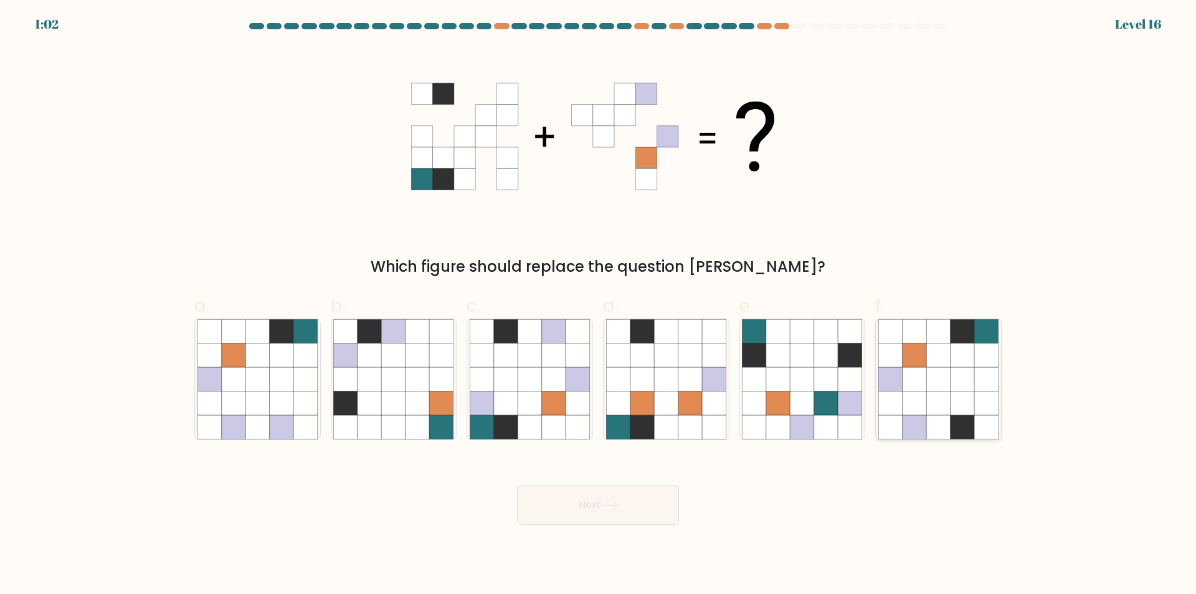
click at [938, 376] on icon at bounding box center [938, 379] width 24 height 24
click at [599, 305] on input "f." at bounding box center [598, 301] width 1 height 8
radio input "true"
click at [615, 513] on button "Next" at bounding box center [598, 505] width 162 height 40
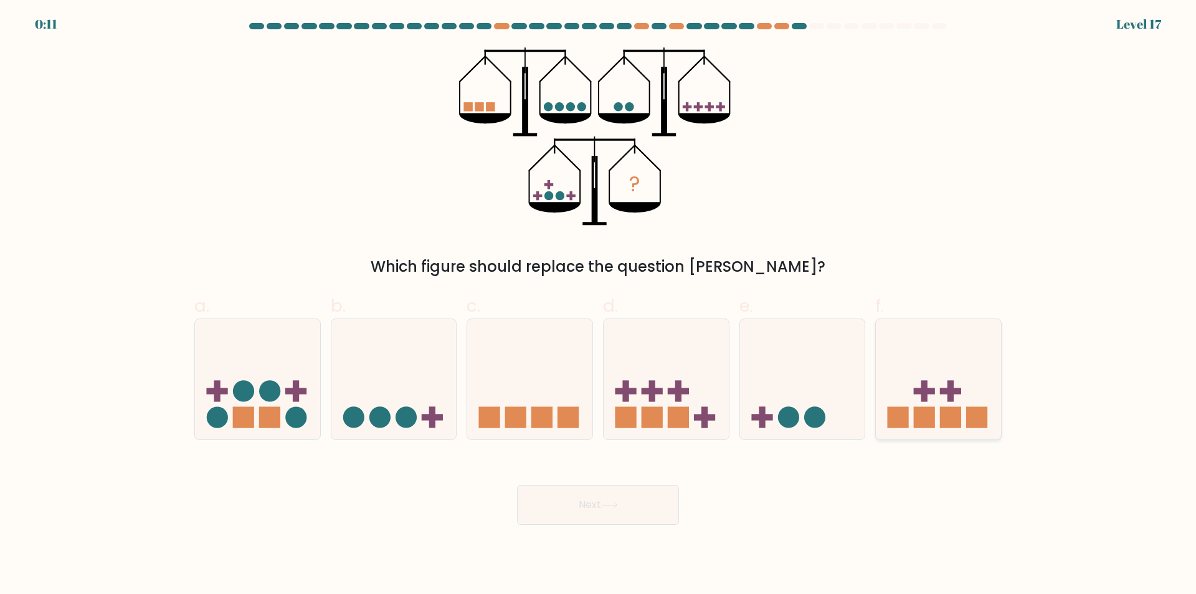
click at [922, 386] on rect at bounding box center [924, 390] width 6 height 21
click at [599, 305] on input "f." at bounding box center [598, 301] width 1 height 8
radio input "true"
click at [642, 498] on button "Next" at bounding box center [598, 505] width 162 height 40
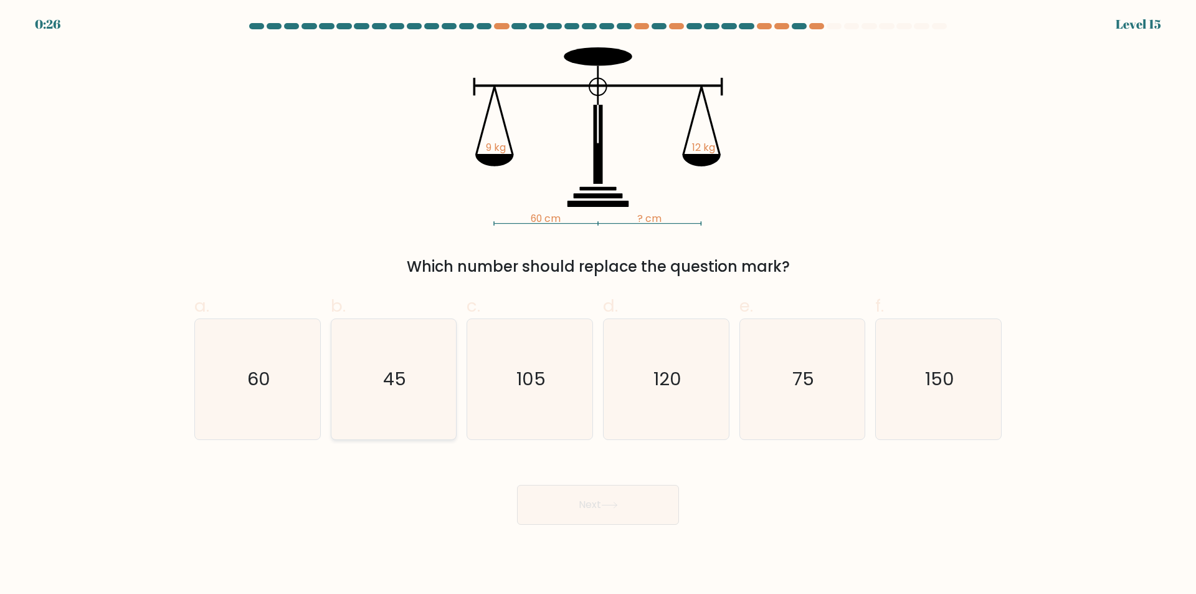
click at [389, 382] on text "45" at bounding box center [394, 379] width 23 height 25
click at [598, 305] on input "b. 45" at bounding box center [598, 301] width 1 height 8
radio input "true"
click at [642, 501] on button "Next" at bounding box center [598, 505] width 162 height 40
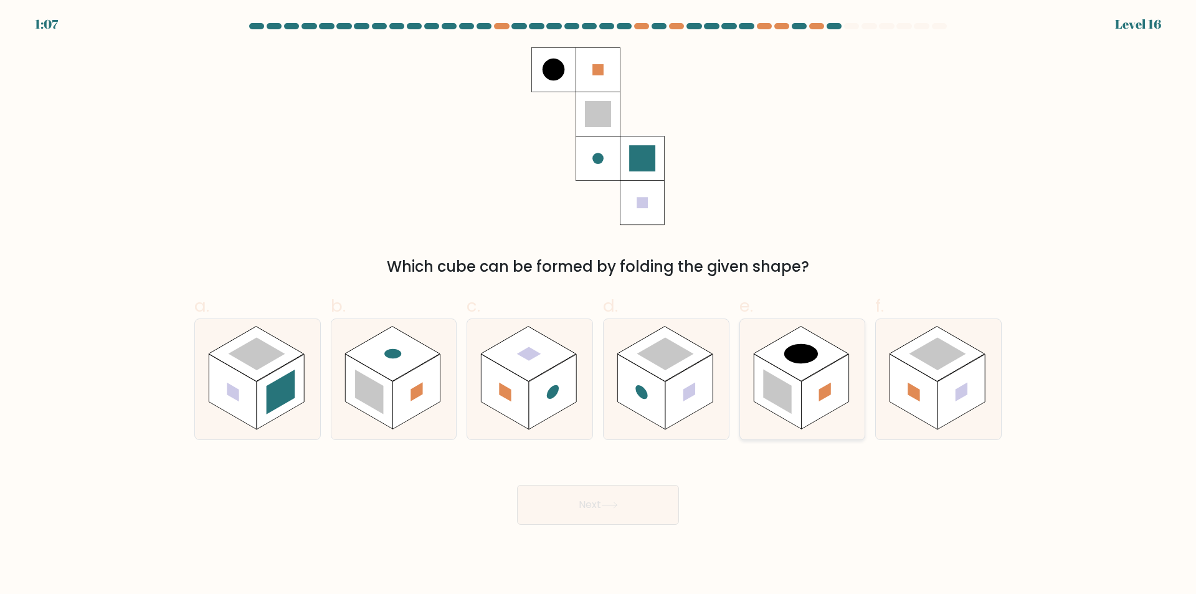
click at [802, 357] on circle at bounding box center [801, 353] width 48 height 27
click at [599, 305] on input "e." at bounding box center [598, 301] width 1 height 8
radio input "true"
click at [636, 504] on button "Next" at bounding box center [598, 505] width 162 height 40
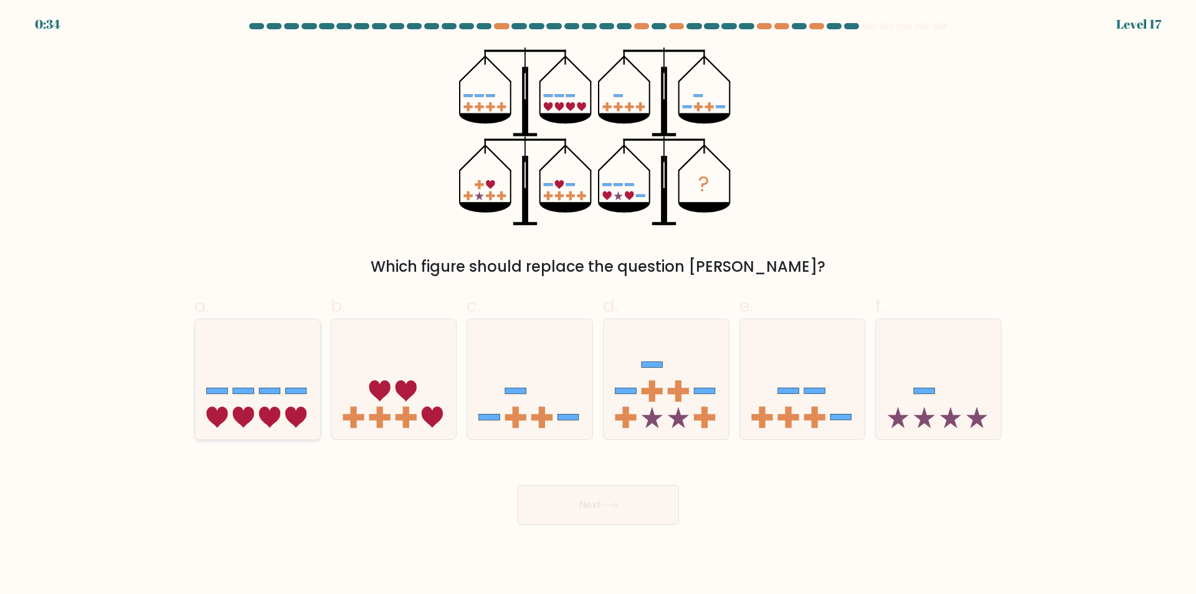
click at [283, 389] on icon at bounding box center [257, 379] width 125 height 103
click at [598, 305] on input "a." at bounding box center [598, 301] width 1 height 8
radio input "true"
click at [686, 503] on div "Next" at bounding box center [598, 490] width 822 height 70
click at [653, 491] on button "Next" at bounding box center [598, 505] width 162 height 40
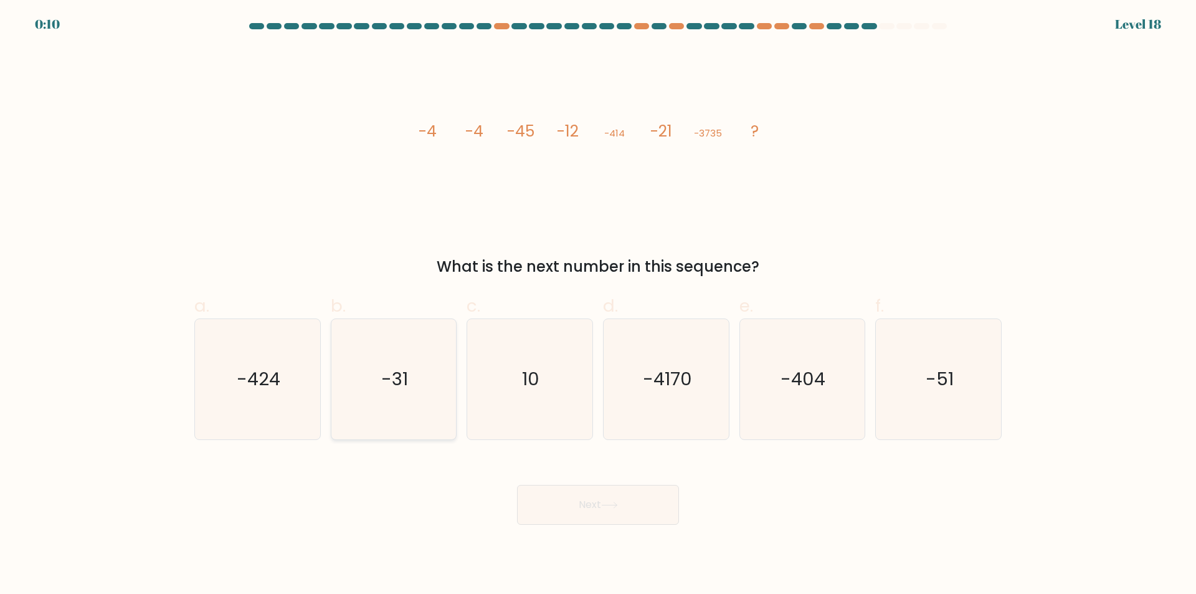
click at [430, 348] on icon "-31" at bounding box center [393, 379] width 120 height 120
click at [598, 305] on input "b. -31" at bounding box center [598, 301] width 1 height 8
radio input "true"
click at [631, 503] on button "Next" at bounding box center [598, 505] width 162 height 40
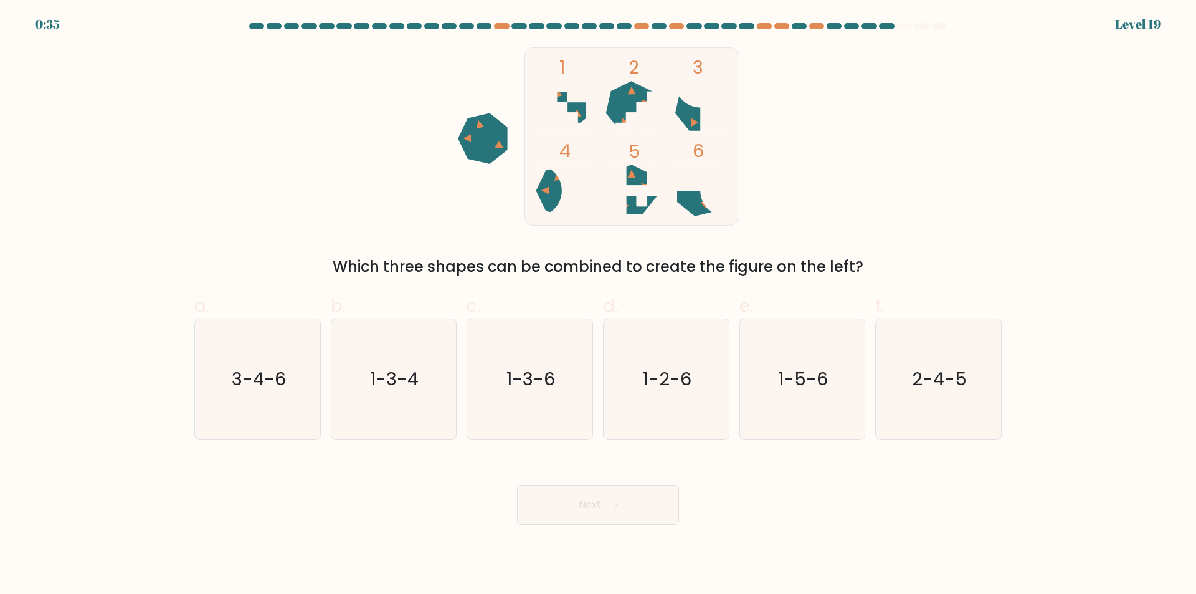
drag, startPoint x: 387, startPoint y: 105, endPoint x: 275, endPoint y: 108, distance: 112.2
click at [275, 108] on div "1 2 3 4 5 6 Which three shapes can be combined to create the figure on the left?" at bounding box center [598, 162] width 822 height 230
drag, startPoint x: 667, startPoint y: 401, endPoint x: 625, endPoint y: 531, distance: 136.5
click at [658, 430] on icon "1-2-6" at bounding box center [666, 379] width 120 height 120
drag, startPoint x: 634, startPoint y: 391, endPoint x: 643, endPoint y: 419, distance: 29.8
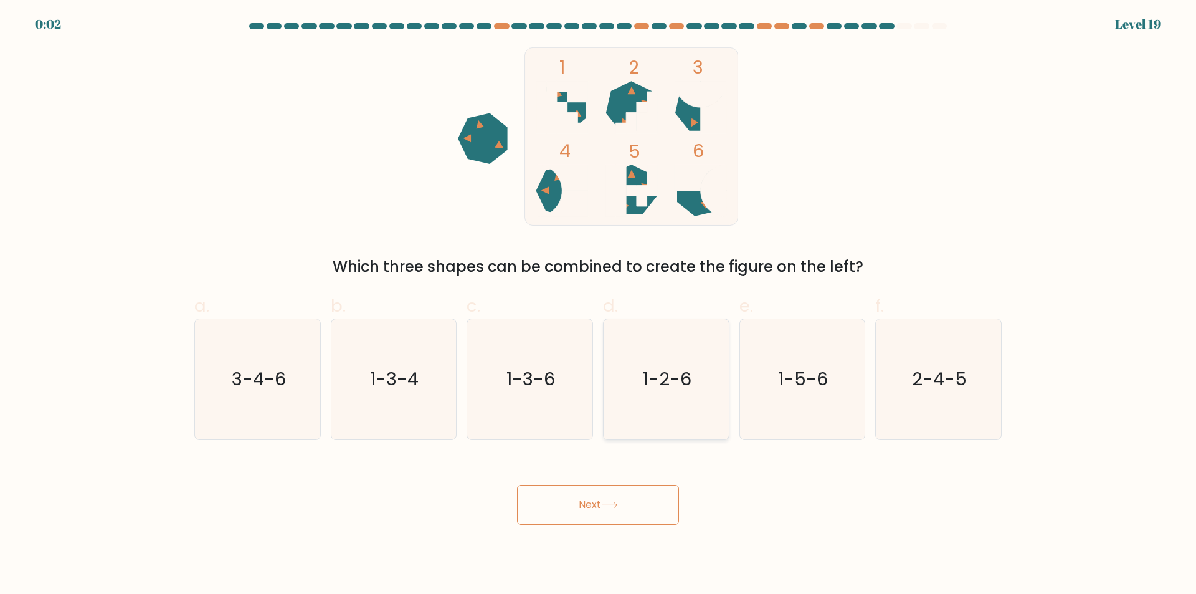
click at [634, 391] on icon "1-2-6" at bounding box center [666, 379] width 120 height 120
click at [599, 305] on input "d. 1-2-6" at bounding box center [598, 301] width 1 height 8
radio input "true"
click at [644, 493] on button "Next" at bounding box center [598, 505] width 162 height 40
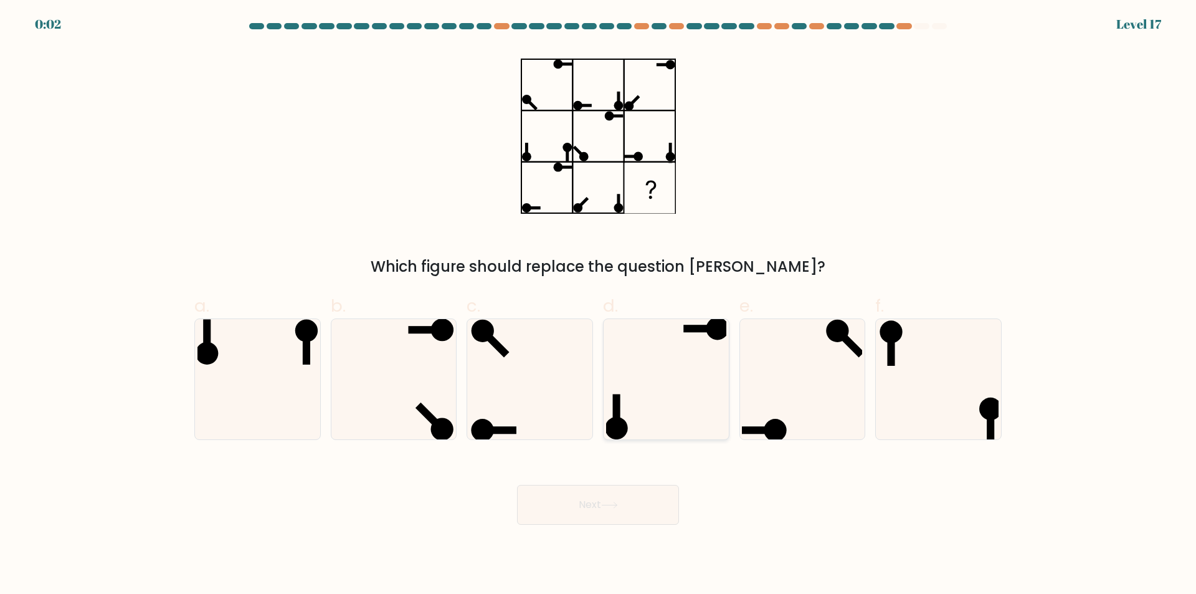
click at [664, 363] on icon at bounding box center [666, 379] width 120 height 120
click at [599, 305] on input "d." at bounding box center [598, 301] width 1 height 8
radio input "true"
click at [632, 488] on button "Next" at bounding box center [598, 505] width 162 height 40
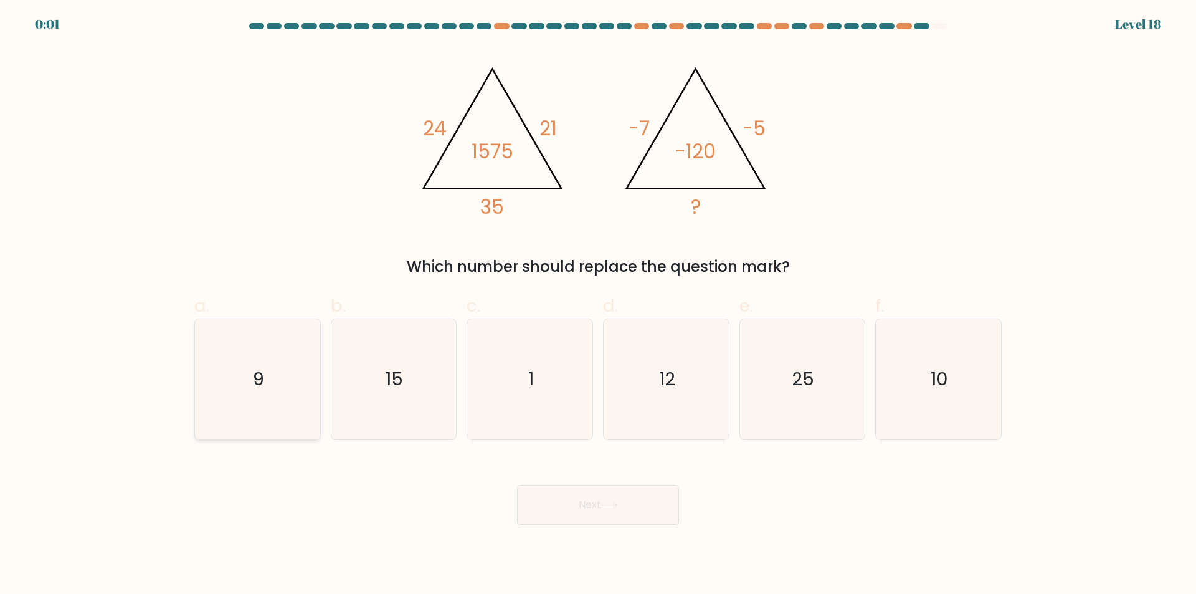
click at [280, 400] on icon "9" at bounding box center [257, 379] width 120 height 120
click at [598, 305] on input "a. 9" at bounding box center [598, 301] width 1 height 8
radio input "true"
click at [624, 485] on div "Next" at bounding box center [598, 490] width 822 height 70
click at [630, 500] on button "Next" at bounding box center [598, 505] width 162 height 40
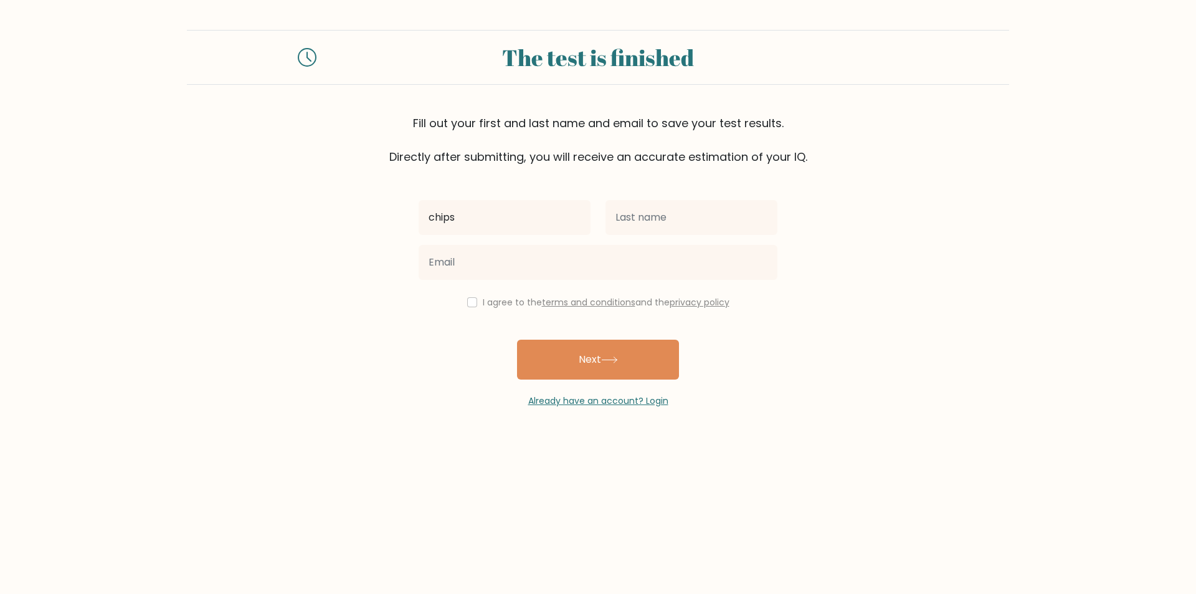
type input "chips"
click at [517, 339] on button "Next" at bounding box center [598, 359] width 162 height 40
type input "thompson"
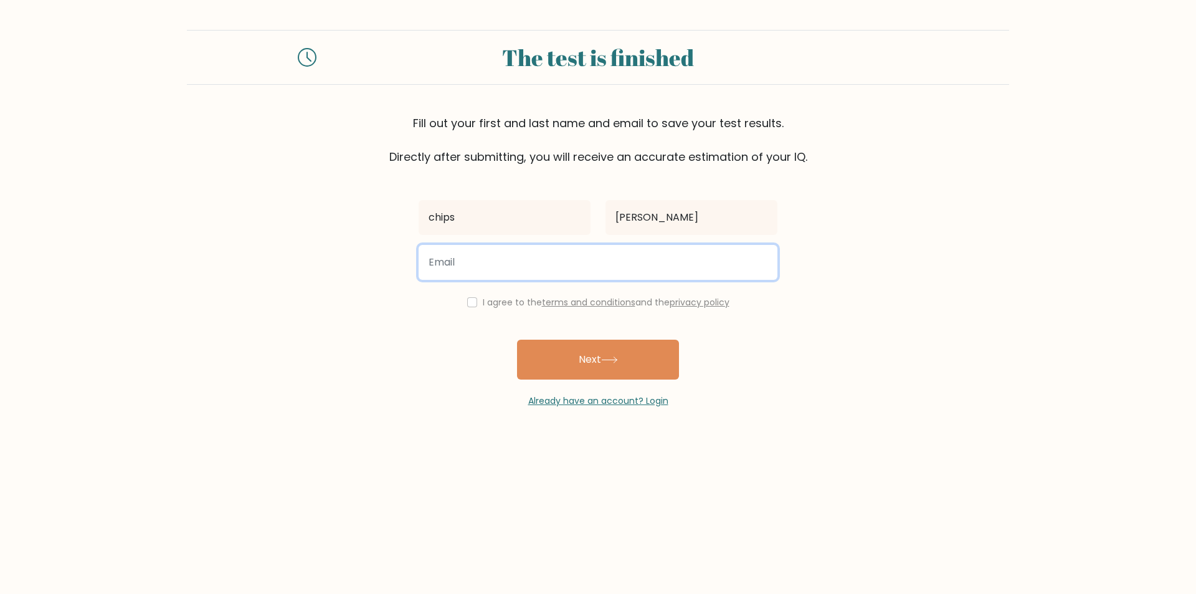
click at [473, 265] on input "email" at bounding box center [598, 262] width 359 height 35
type input "chips@microsoft.com"
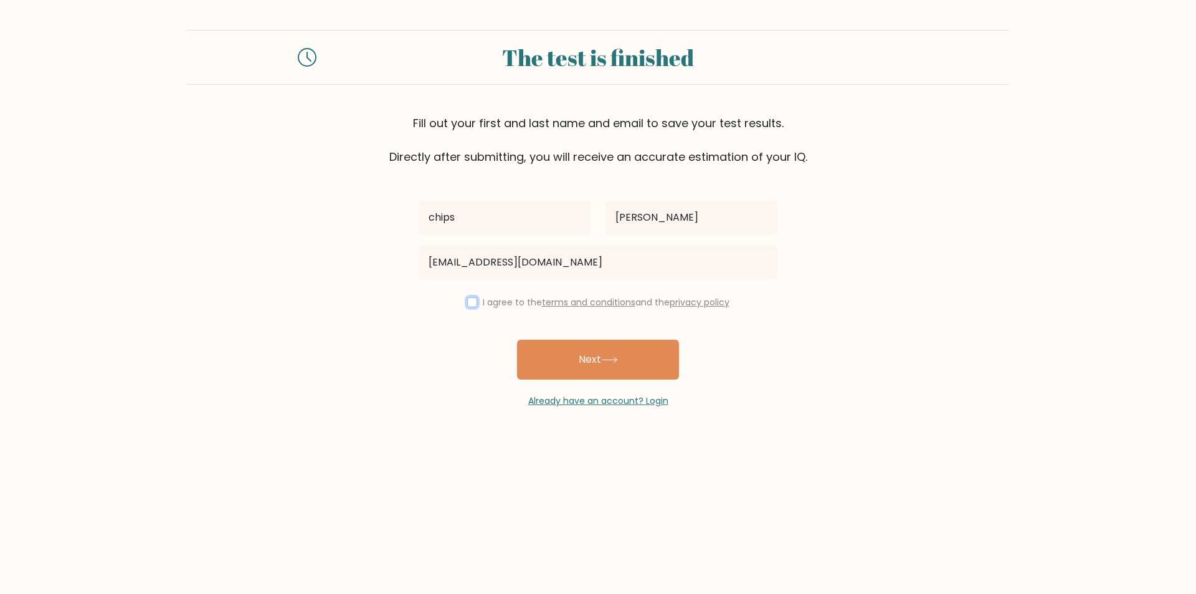
click at [468, 303] on input "checkbox" at bounding box center [472, 302] width 10 height 10
checkbox input "true"
click at [624, 363] on button "Next" at bounding box center [598, 359] width 162 height 40
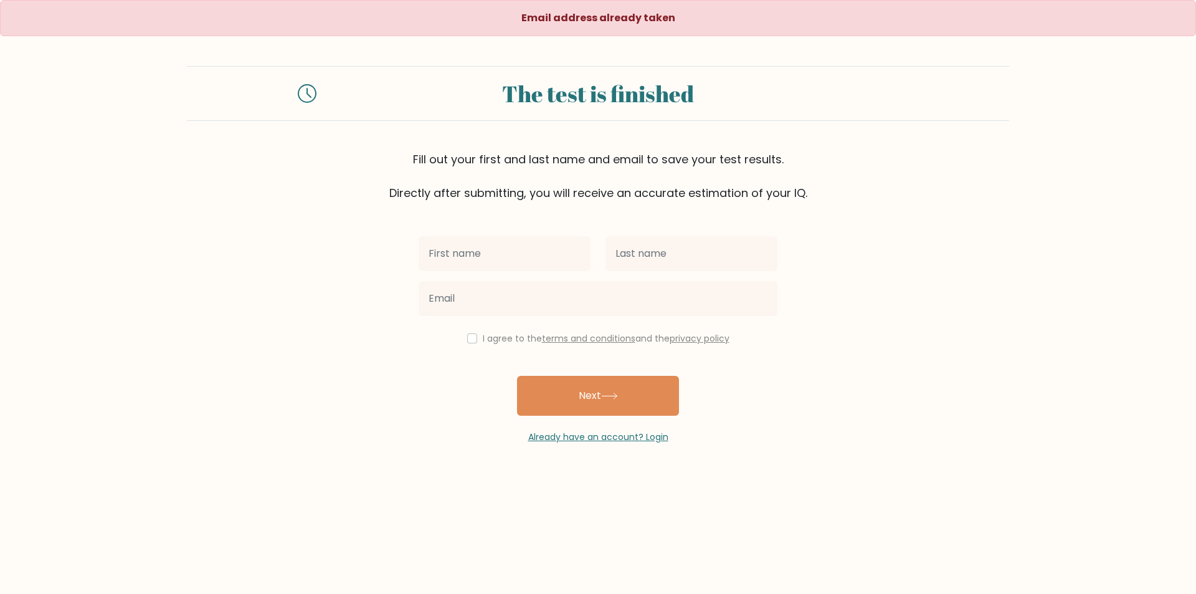
click at [500, 261] on input "text" at bounding box center [505, 253] width 172 height 35
type input "chips"
click at [517, 376] on button "Next" at bounding box center [598, 396] width 162 height 40
type input "[PERSON_NAME]"
click at [517, 376] on button "Next" at bounding box center [598, 396] width 162 height 40
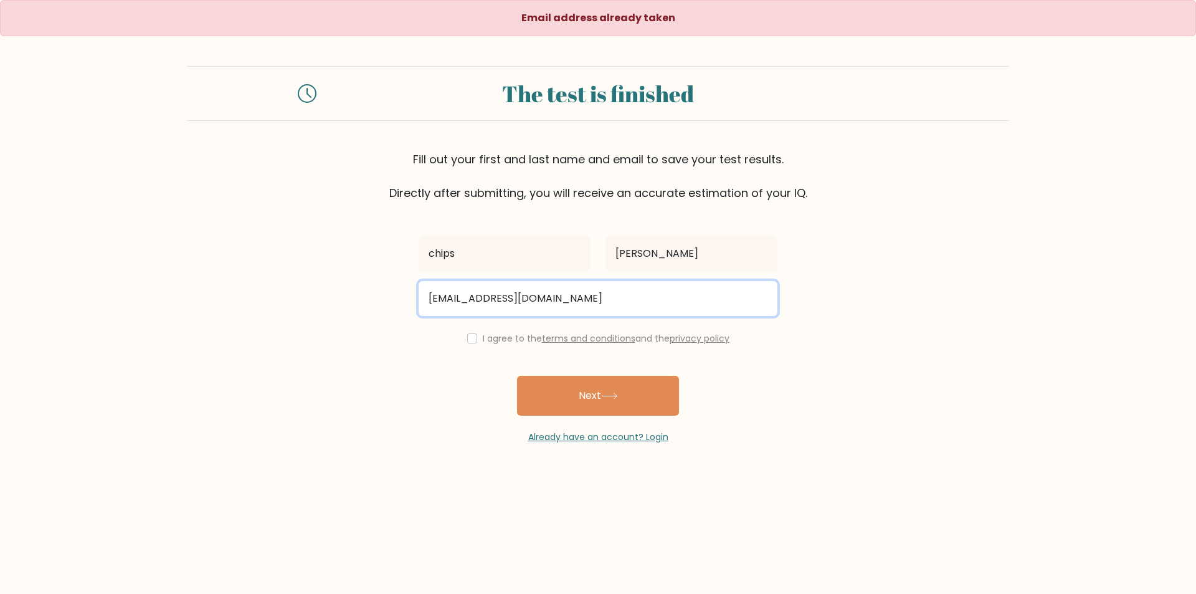
type input "[EMAIL_ADDRESS][DOMAIN_NAME]"
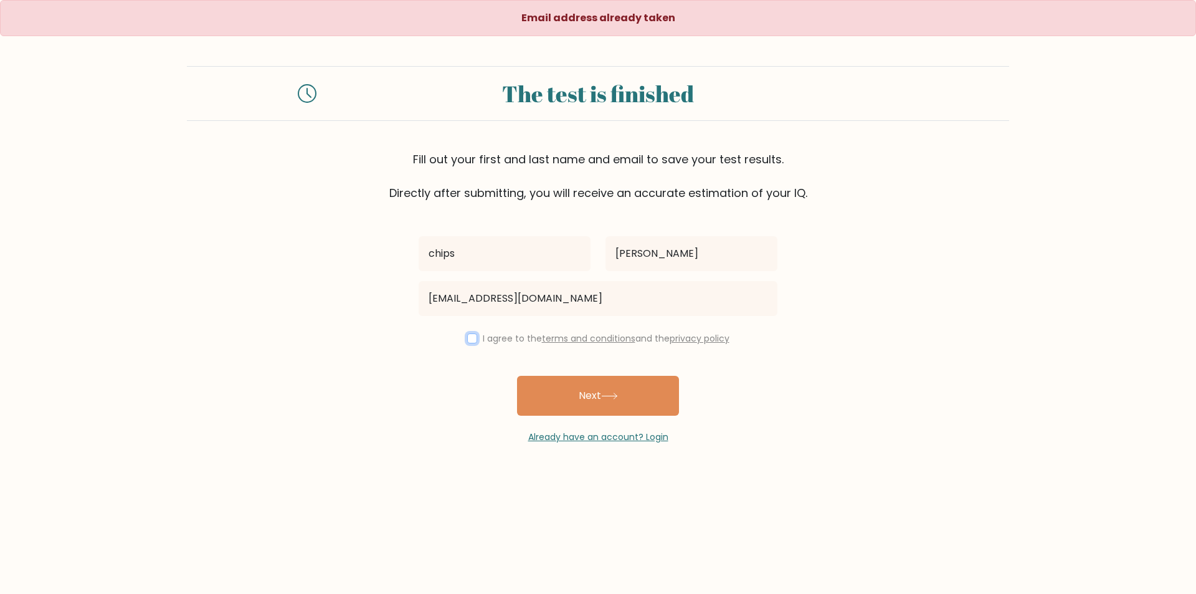
click at [472, 343] on input "checkbox" at bounding box center [472, 338] width 10 height 10
checkbox input "true"
click at [613, 397] on icon at bounding box center [609, 395] width 17 height 7
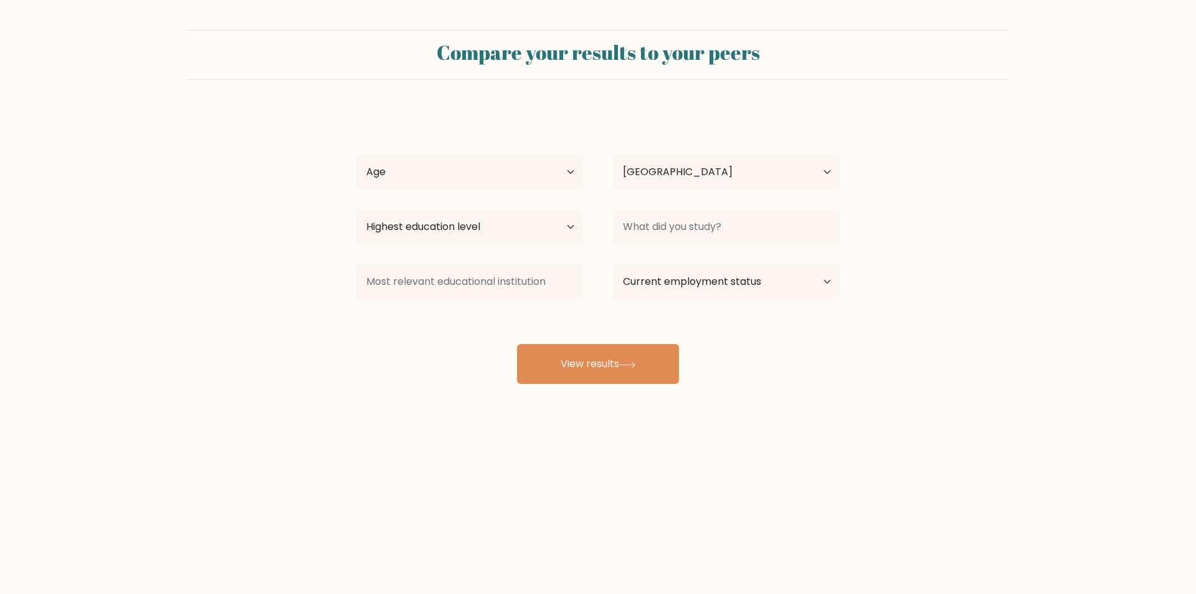
select select "GB"
click at [560, 167] on select "Age Under [DEMOGRAPHIC_DATA] [DEMOGRAPHIC_DATA] [DEMOGRAPHIC_DATA] [DEMOGRAPHIC…" at bounding box center [469, 171] width 227 height 35
select select "45_54"
click at [356, 154] on select "Age Under [DEMOGRAPHIC_DATA] [DEMOGRAPHIC_DATA] [DEMOGRAPHIC_DATA] [DEMOGRAPHIC…" at bounding box center [469, 171] width 227 height 35
click at [521, 227] on select "Highest education level No schooling Primary Lower Secondary Upper Secondary Oc…" at bounding box center [469, 226] width 227 height 35
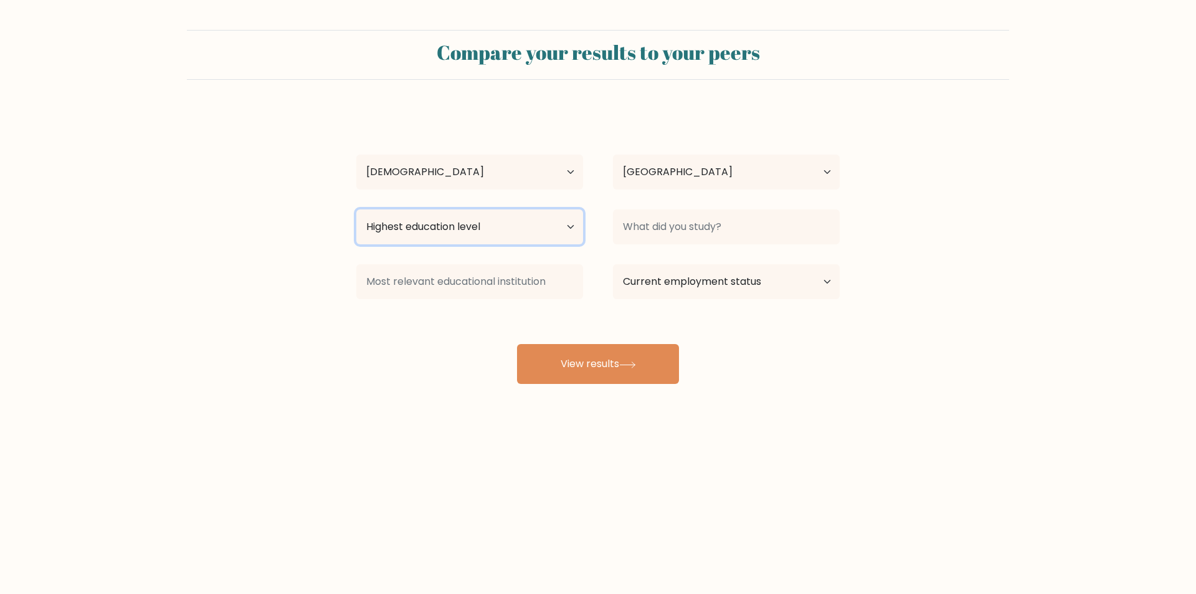
select select "occupation_specific"
click at [356, 209] on select "Highest education level No schooling Primary Lower Secondary Upper Secondary Oc…" at bounding box center [469, 226] width 227 height 35
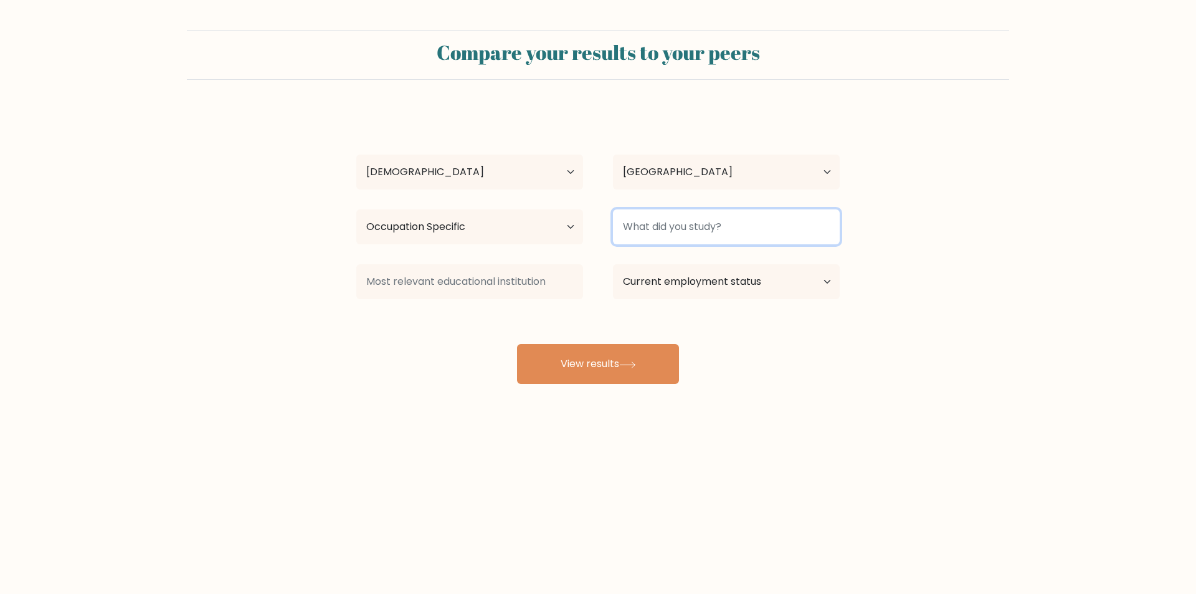
click at [644, 231] on input at bounding box center [726, 226] width 227 height 35
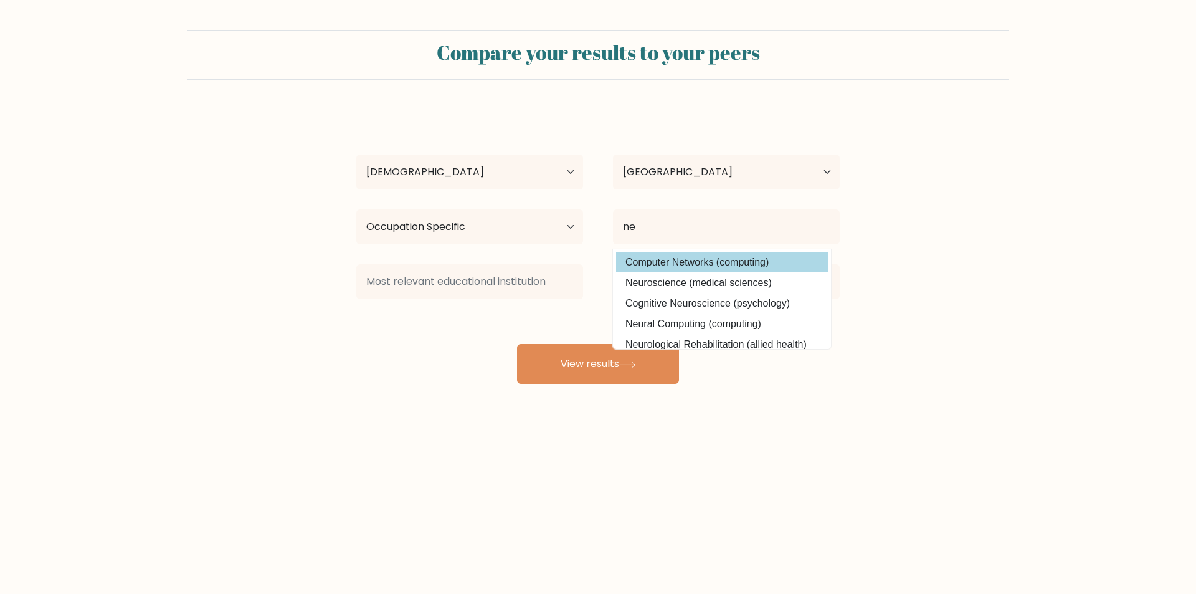
click at [683, 261] on option "Computer Networks (computing)" at bounding box center [722, 262] width 212 height 20
type input "Computer Networks"
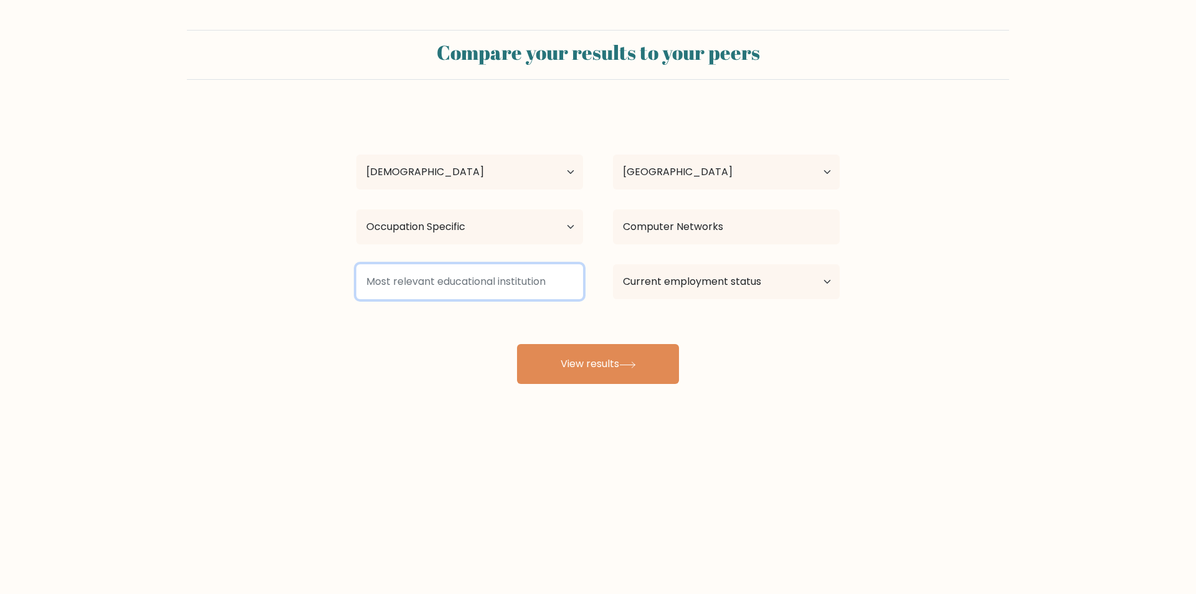
click at [549, 283] on input at bounding box center [469, 281] width 227 height 35
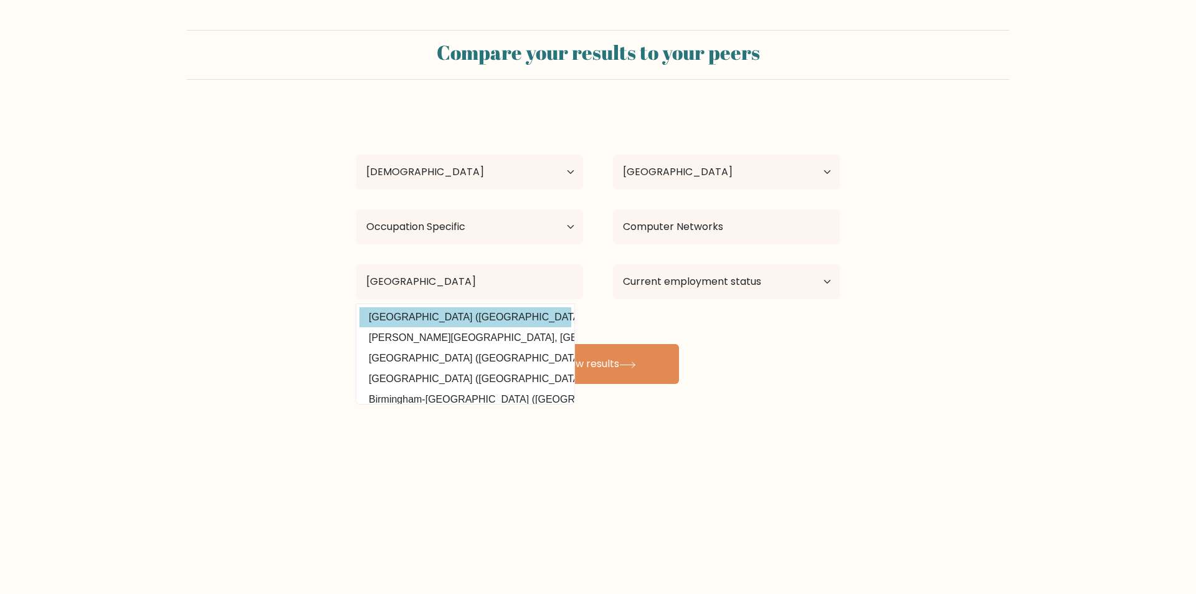
click at [491, 315] on option "Birmingham City University (United Kingdom)" at bounding box center [465, 317] width 212 height 20
type input "[GEOGRAPHIC_DATA]"
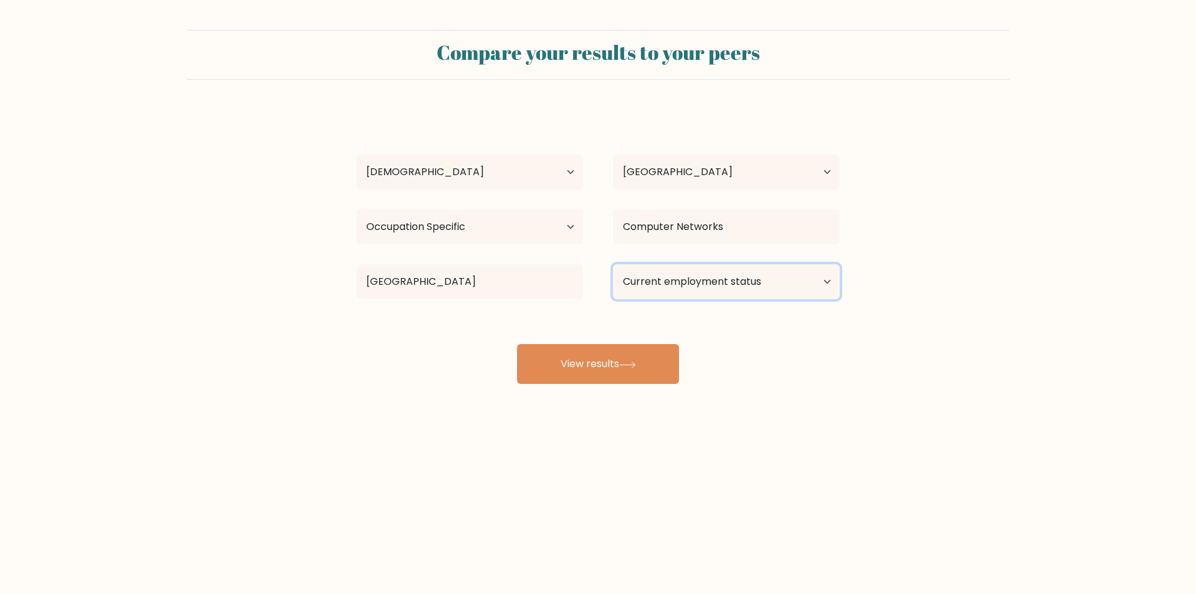
click at [815, 283] on select "Current employment status Employed Student Retired Other / prefer not to answer" at bounding box center [726, 281] width 227 height 35
select select "other"
click at [613, 264] on select "Current employment status Employed Student Retired Other / prefer not to answer" at bounding box center [726, 281] width 227 height 35
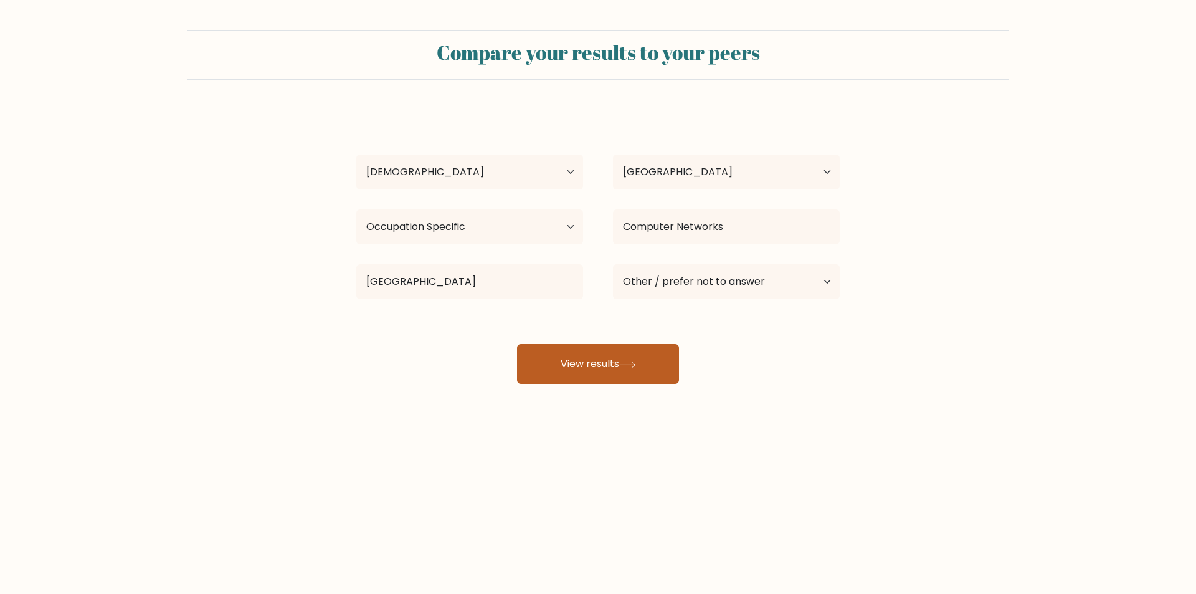
click at [636, 362] on icon at bounding box center [627, 364] width 17 height 7
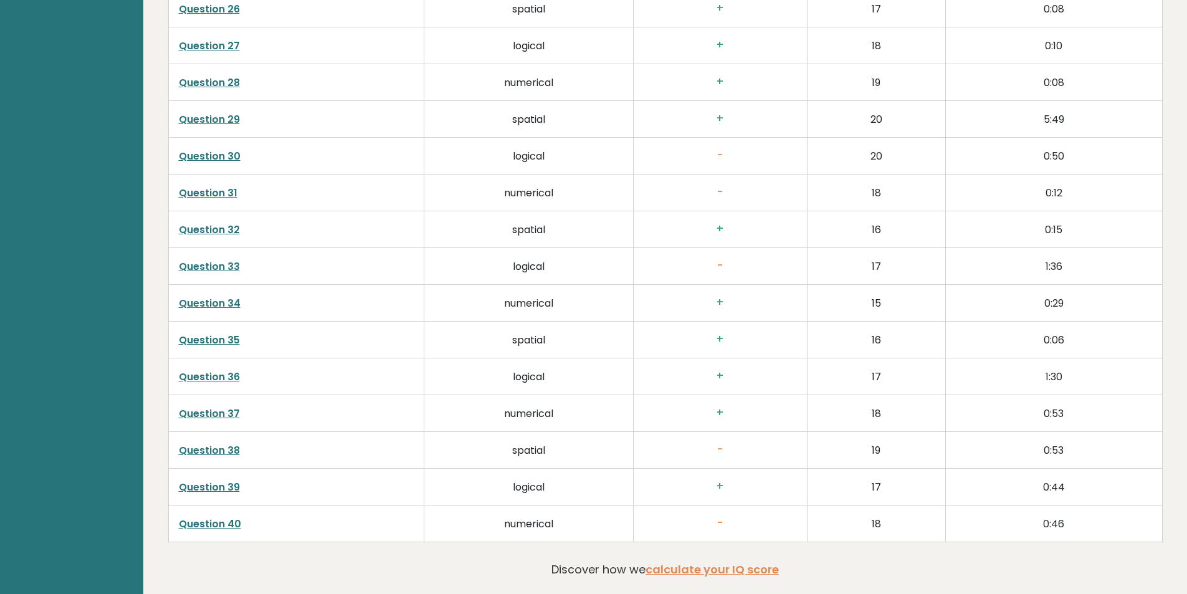
scroll to position [3202, 0]
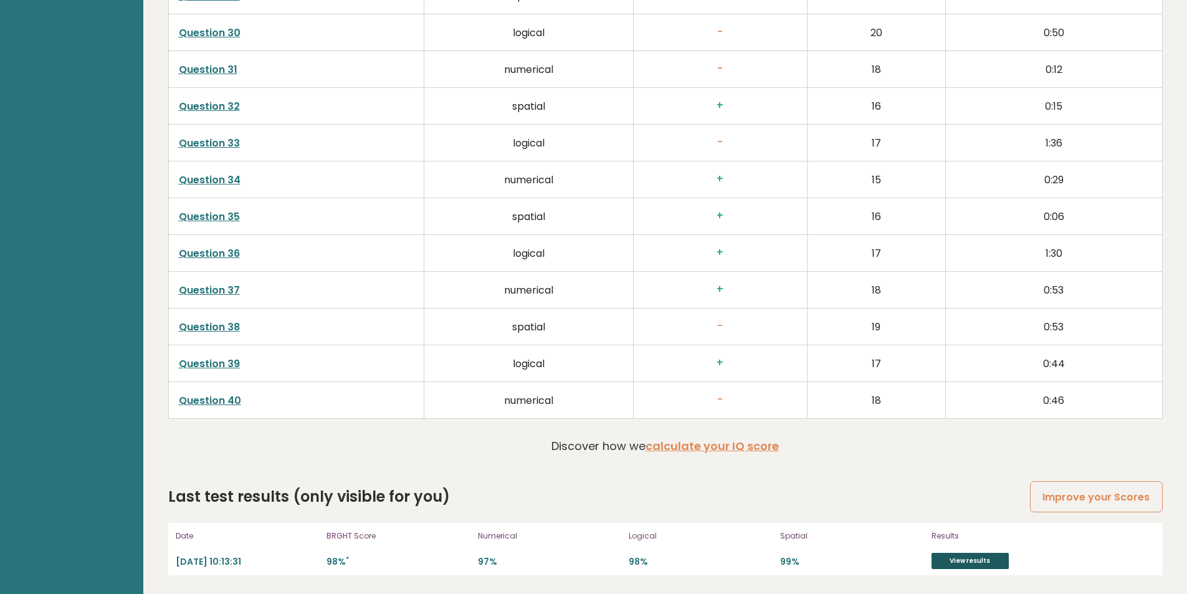
click at [976, 561] on link "View results" at bounding box center [969, 561] width 77 height 16
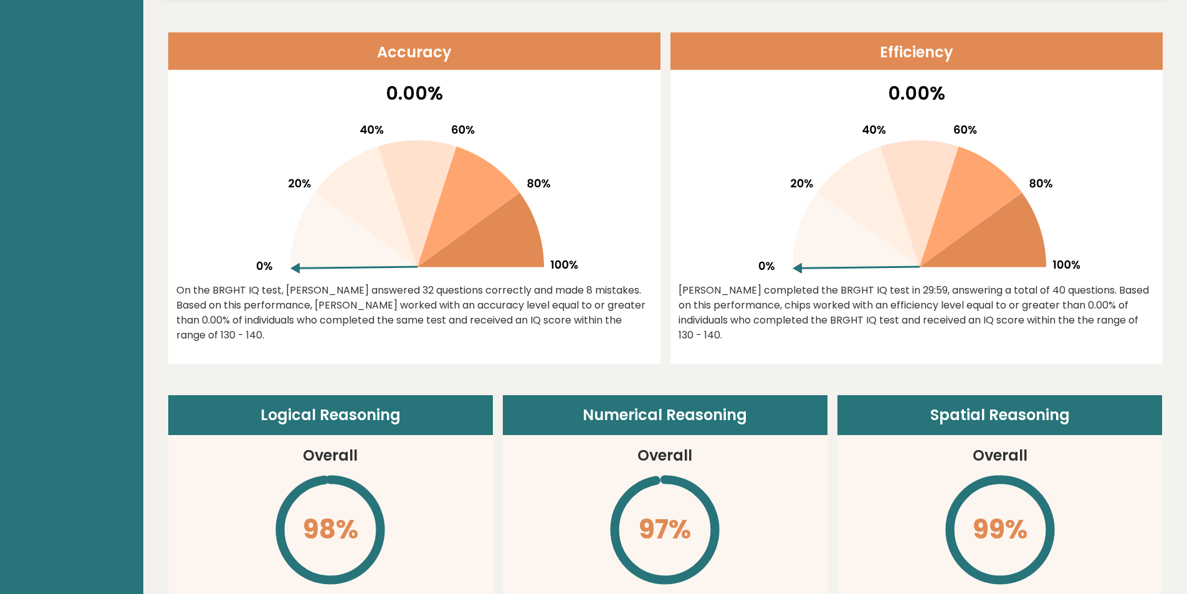
scroll to position [0, 0]
